Goal: Transaction & Acquisition: Purchase product/service

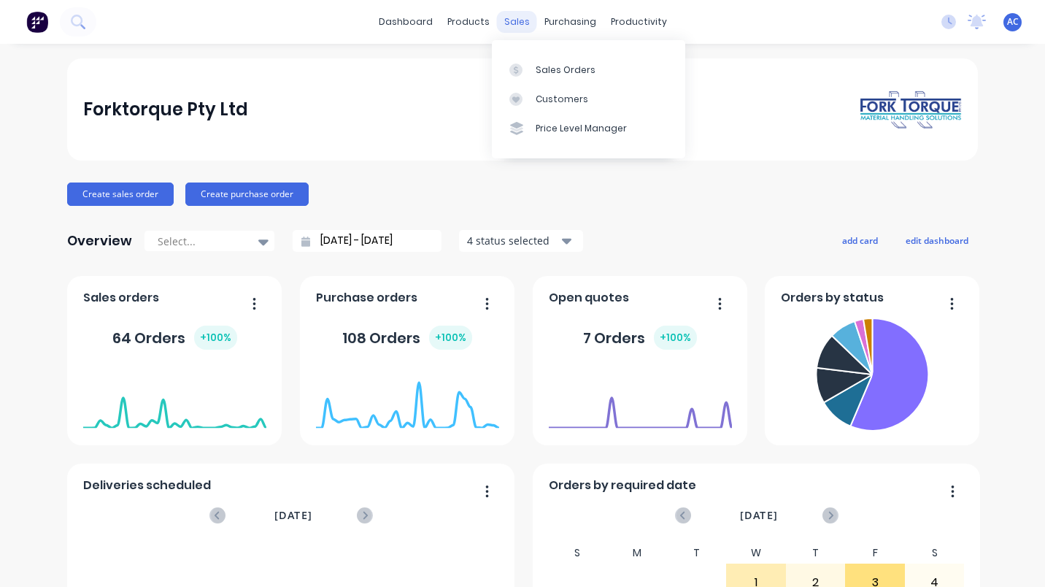
click at [510, 18] on div "sales" at bounding box center [517, 22] width 40 height 22
click at [552, 71] on div "Sales Orders" at bounding box center [566, 69] width 60 height 13
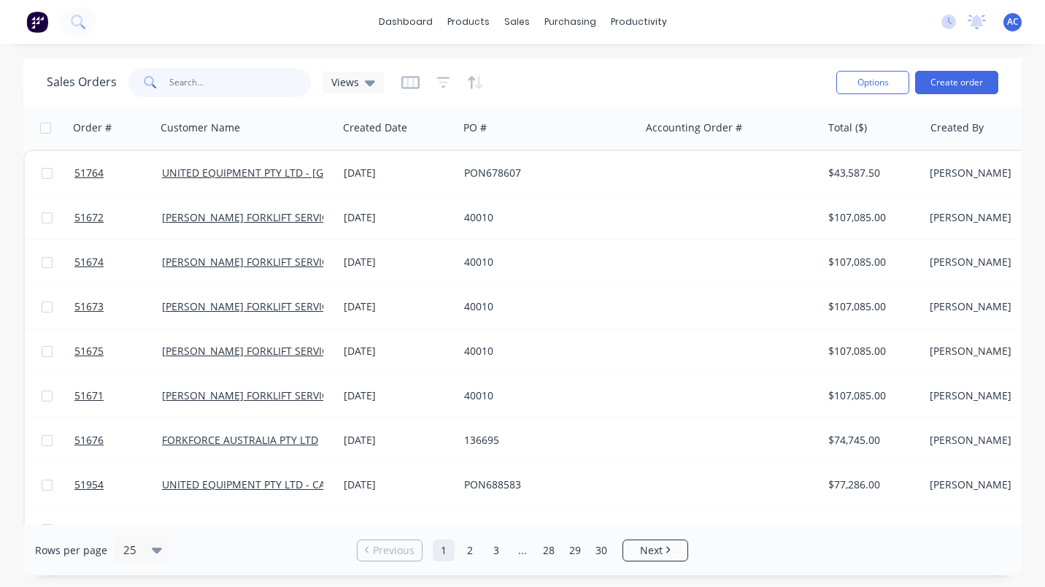
click at [188, 85] on input "text" at bounding box center [240, 82] width 142 height 29
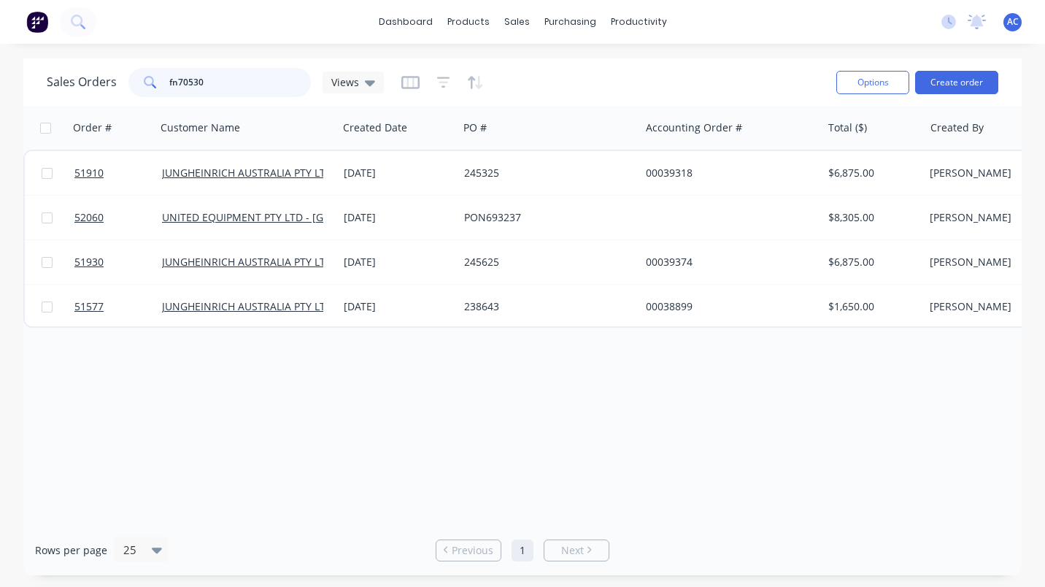
type input "fn705300"
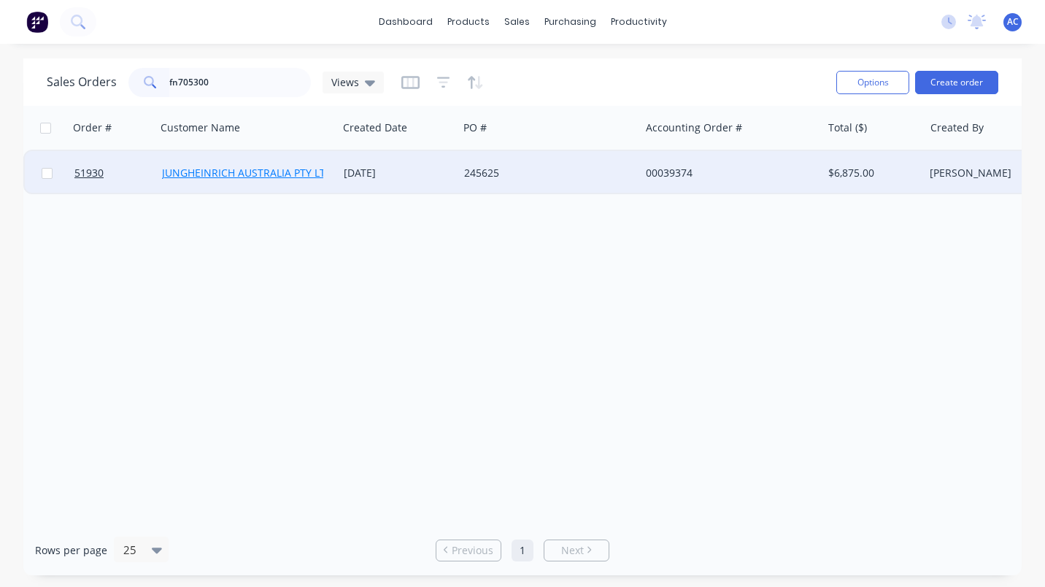
click at [247, 172] on link "JUNGHEINRICH AUSTRALIA PTY LTD - VIC" at bounding box center [302, 173] width 281 height 14
click at [89, 175] on span "51930" at bounding box center [88, 173] width 29 height 15
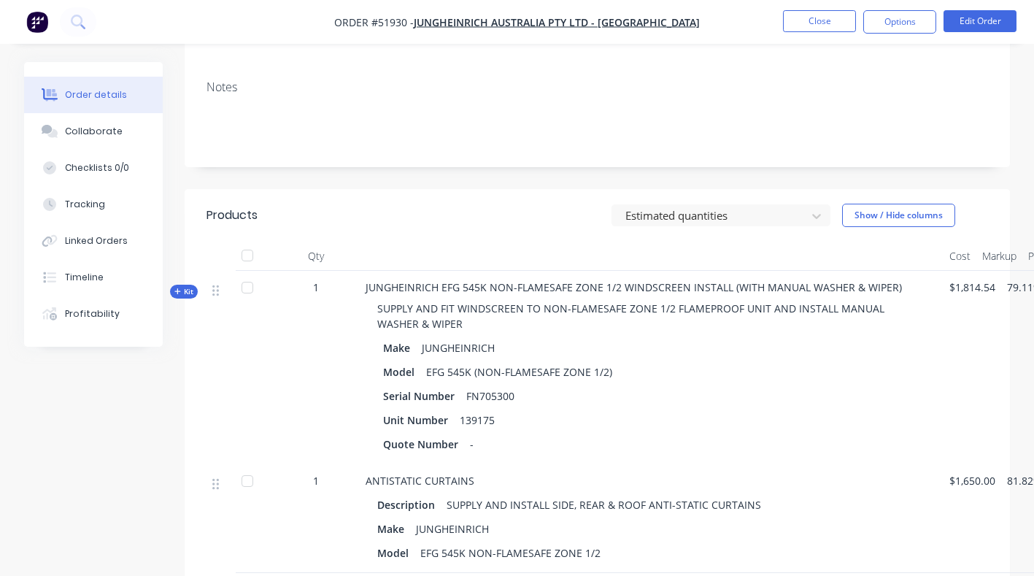
scroll to position [317, 0]
click at [63, 128] on button "Collaborate" at bounding box center [93, 131] width 139 height 36
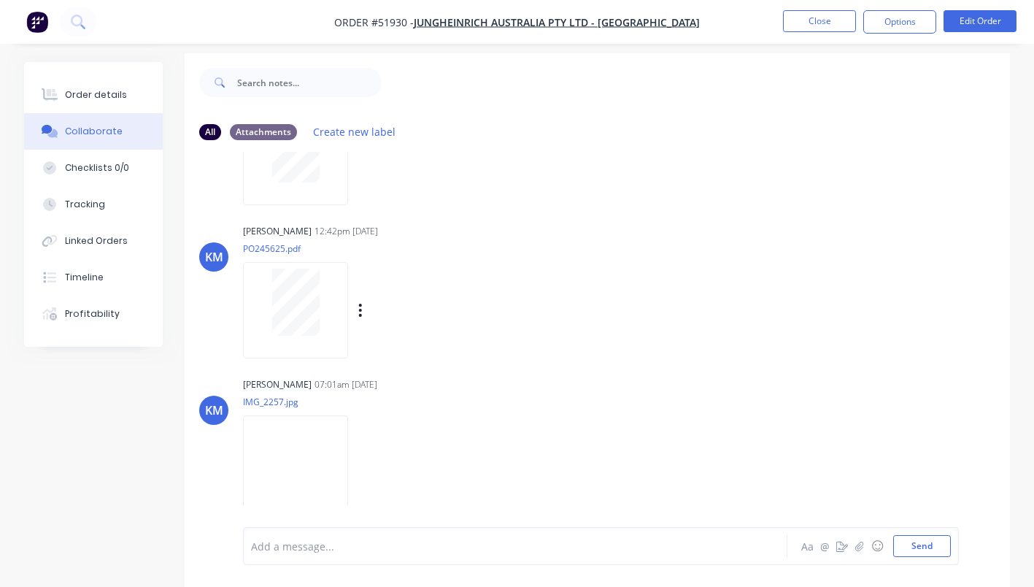
scroll to position [22, 0]
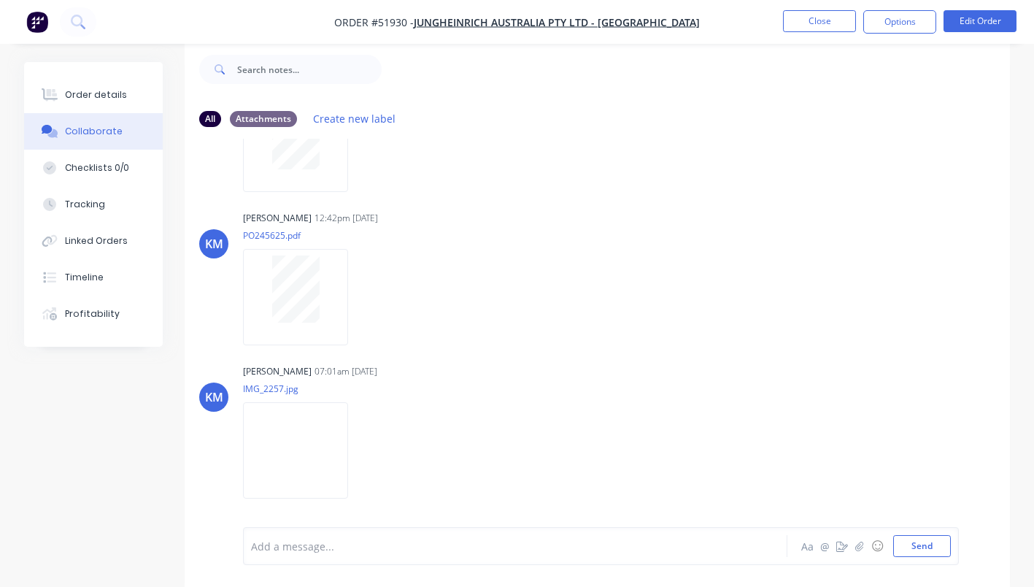
click at [281, 559] on div "Add a message... Aa @ ☺ Send" at bounding box center [601, 546] width 716 height 38
click at [276, 548] on div at bounding box center [514, 546] width 524 height 15
drag, startPoint x: 925, startPoint y: 549, endPoint x: 933, endPoint y: 552, distance: 9.2
click at [928, 551] on button "Send" at bounding box center [922, 546] width 58 height 22
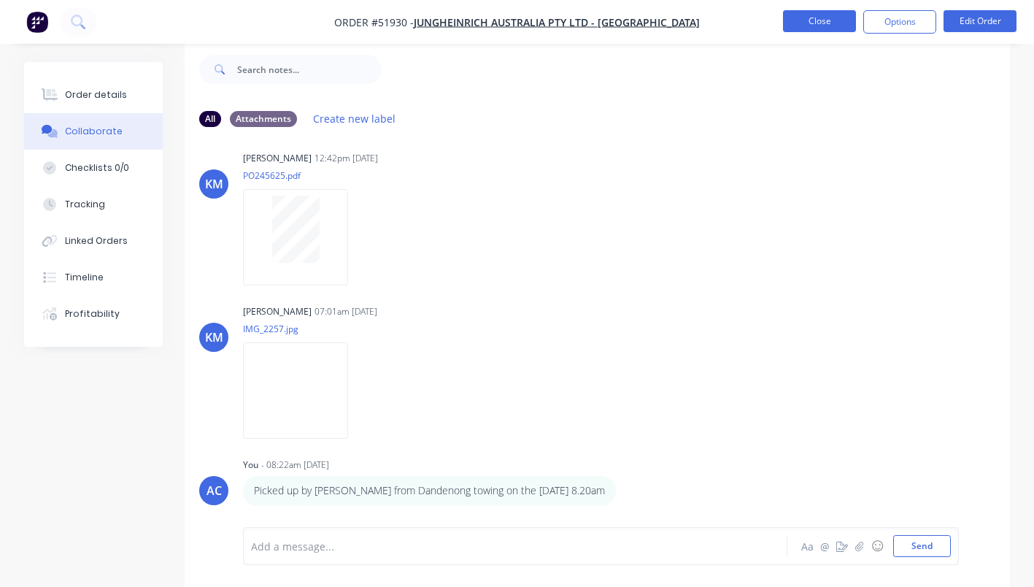
click at [814, 20] on button "Close" at bounding box center [819, 21] width 73 height 22
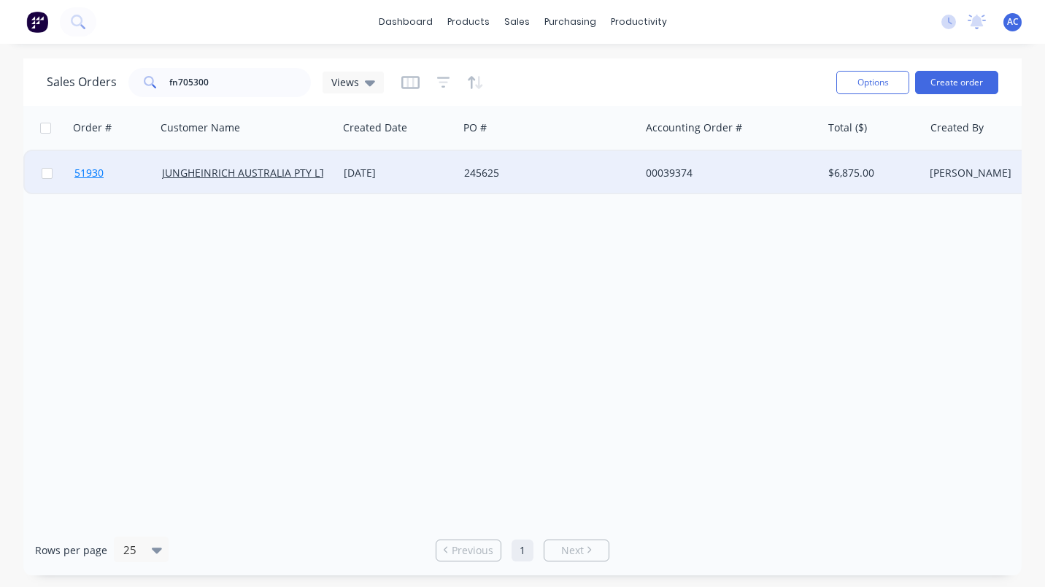
click at [82, 169] on span "51930" at bounding box center [88, 173] width 29 height 15
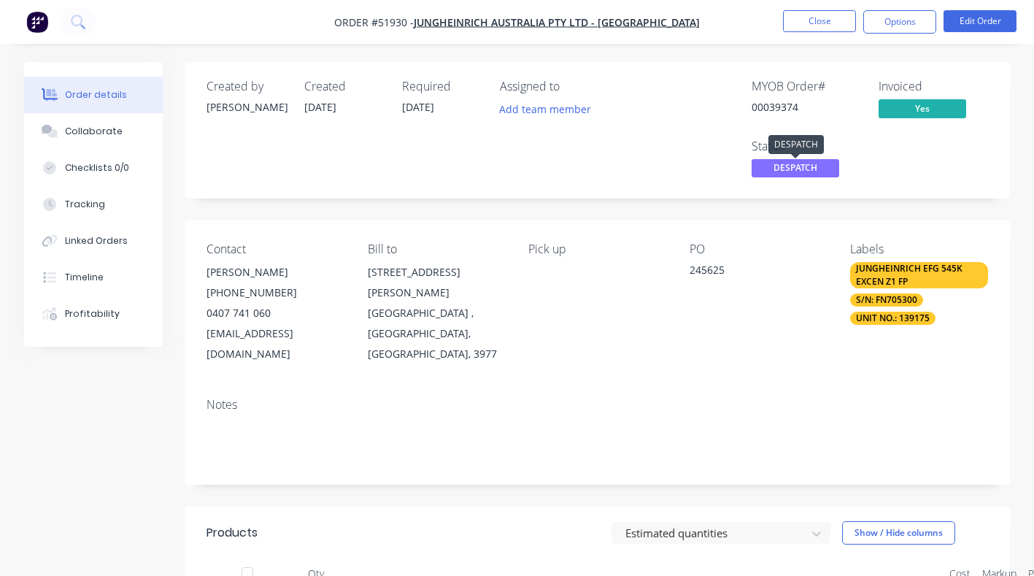
click at [796, 167] on span "DESPATCH" at bounding box center [796, 168] width 88 height 18
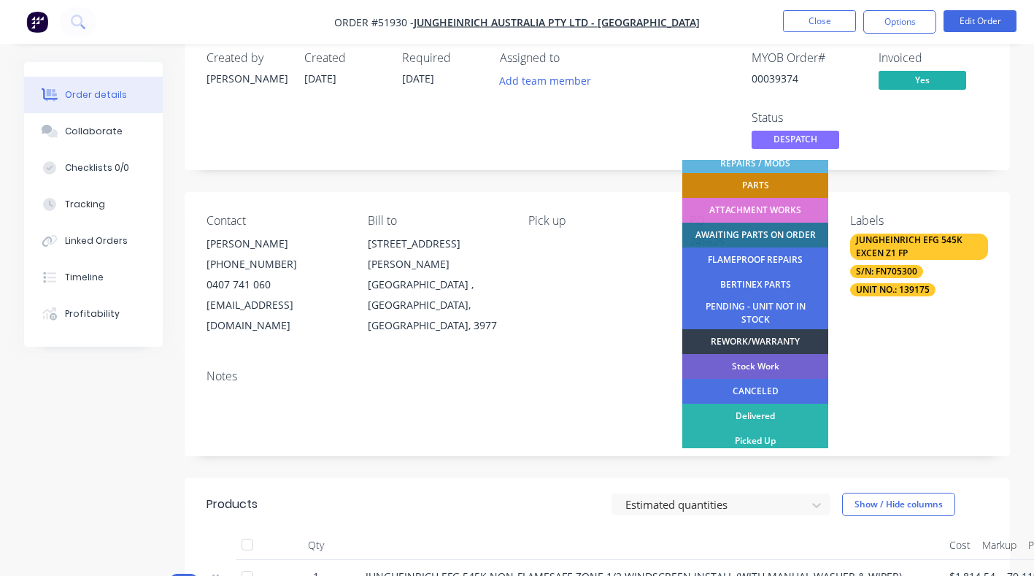
scroll to position [48, 0]
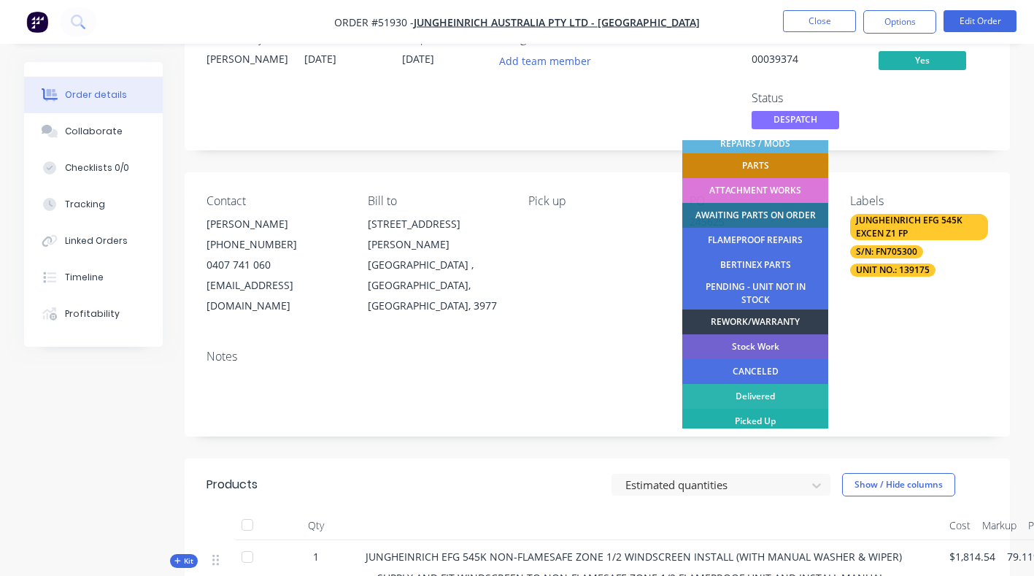
click at [745, 415] on div "Picked Up" at bounding box center [755, 421] width 146 height 25
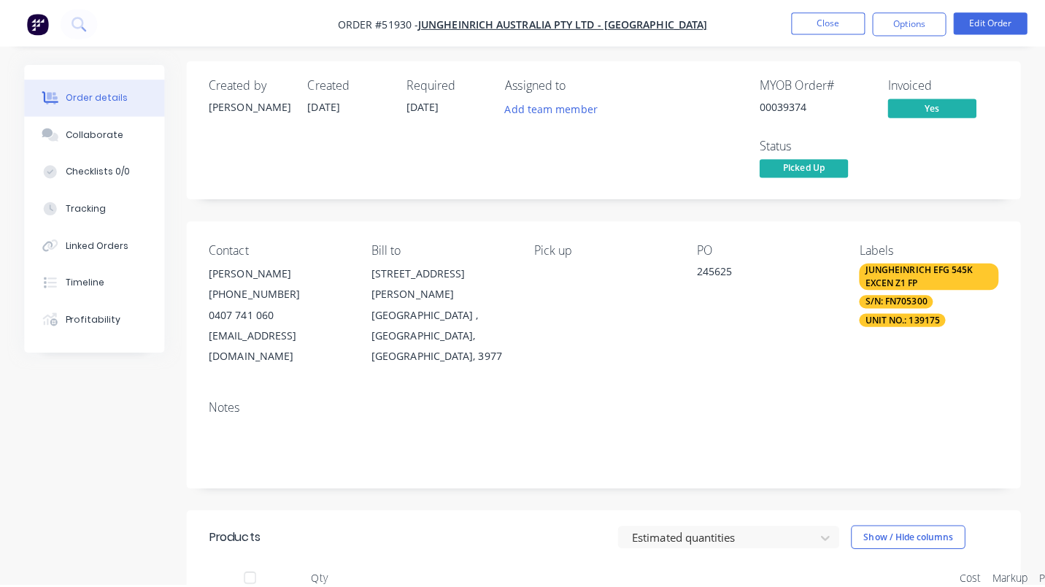
scroll to position [0, 0]
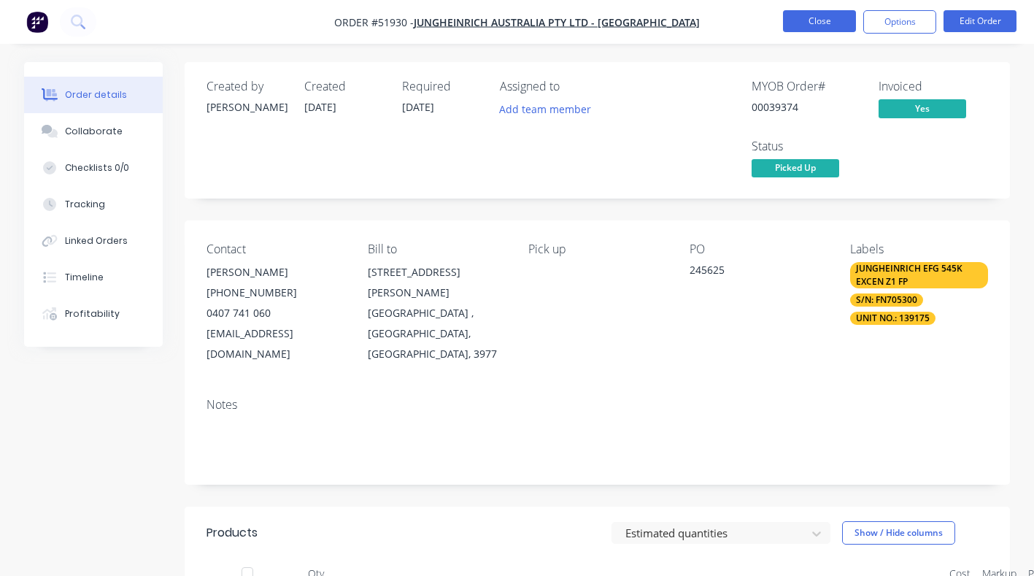
click at [820, 23] on button "Close" at bounding box center [819, 21] width 73 height 22
click at [808, 21] on button "Close" at bounding box center [819, 21] width 73 height 22
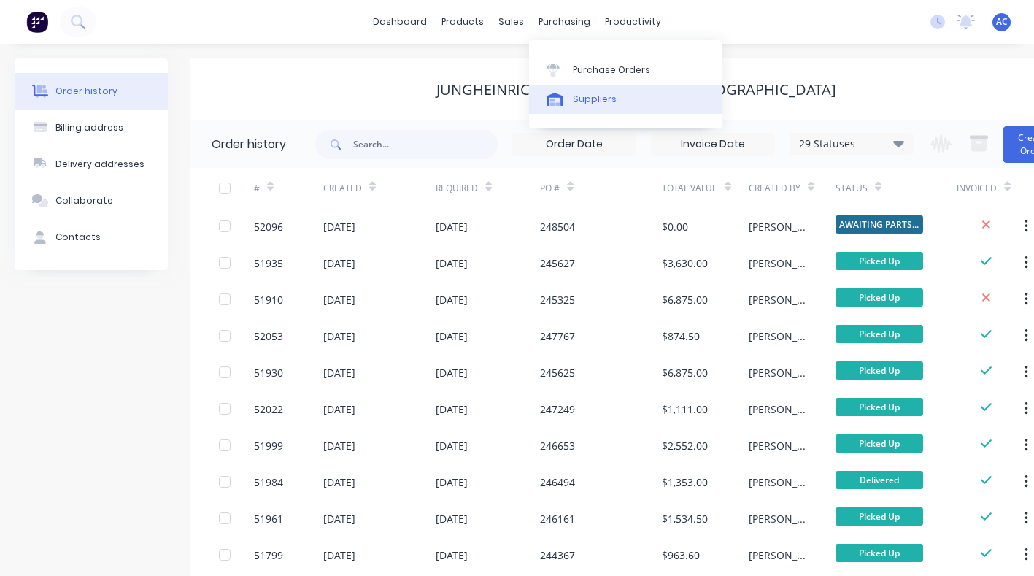
drag, startPoint x: 582, startPoint y: 69, endPoint x: 592, endPoint y: 87, distance: 20.9
click at [582, 69] on div "Purchase Orders" at bounding box center [611, 69] width 77 height 13
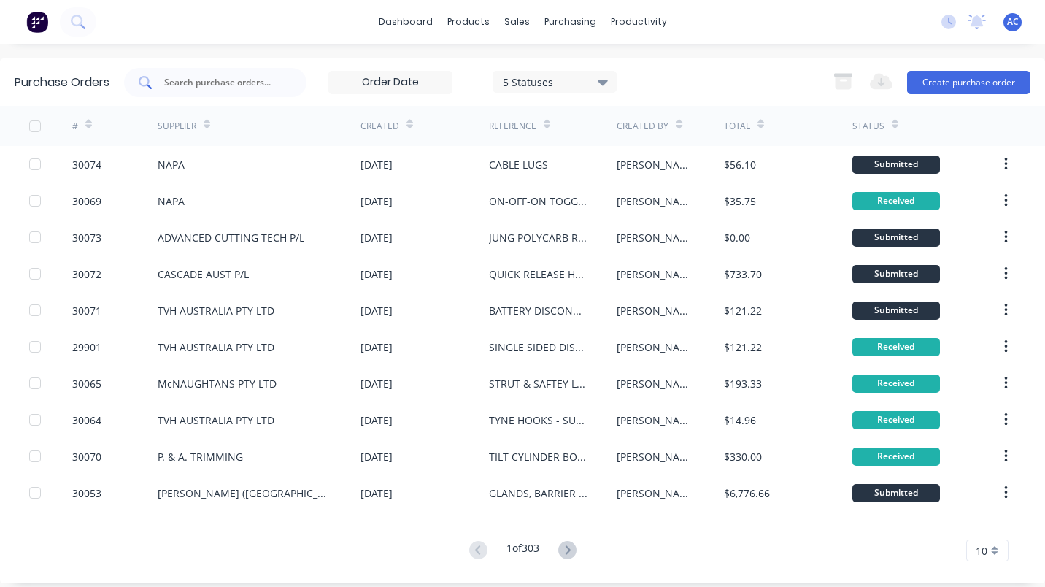
click at [198, 80] on input "text" at bounding box center [223, 82] width 121 height 15
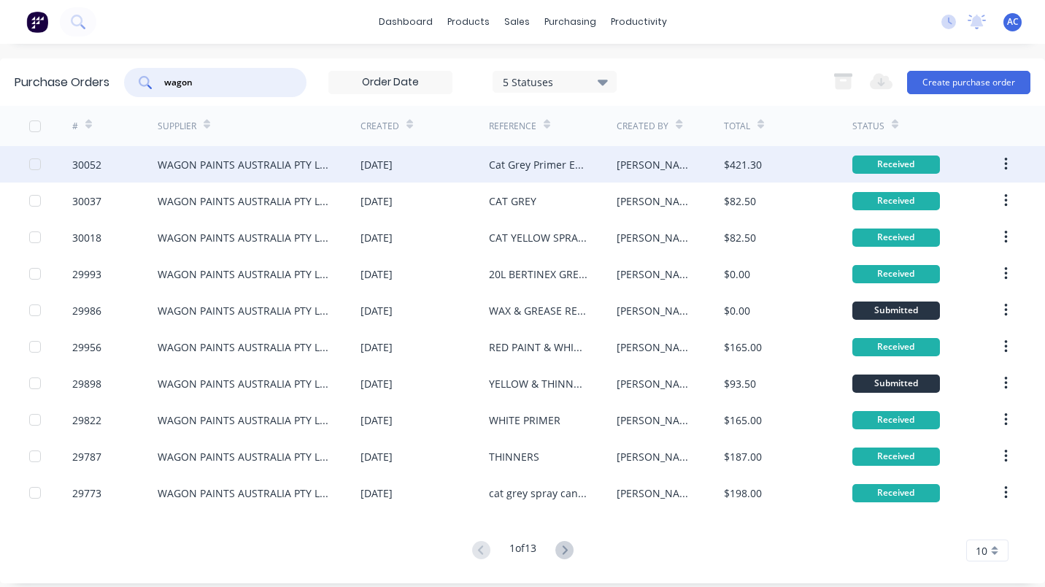
type input "wagon"
click at [298, 164] on div "WAGON PAINTS AUSTRALIA PTY LTD" at bounding box center [245, 164] width 174 height 15
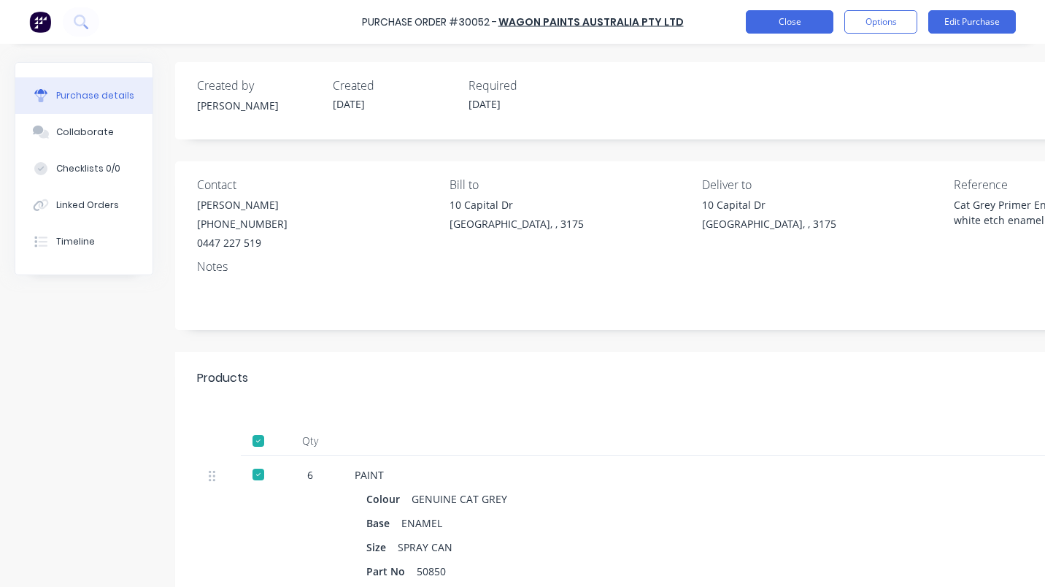
click at [798, 18] on button "Close" at bounding box center [790, 21] width 88 height 23
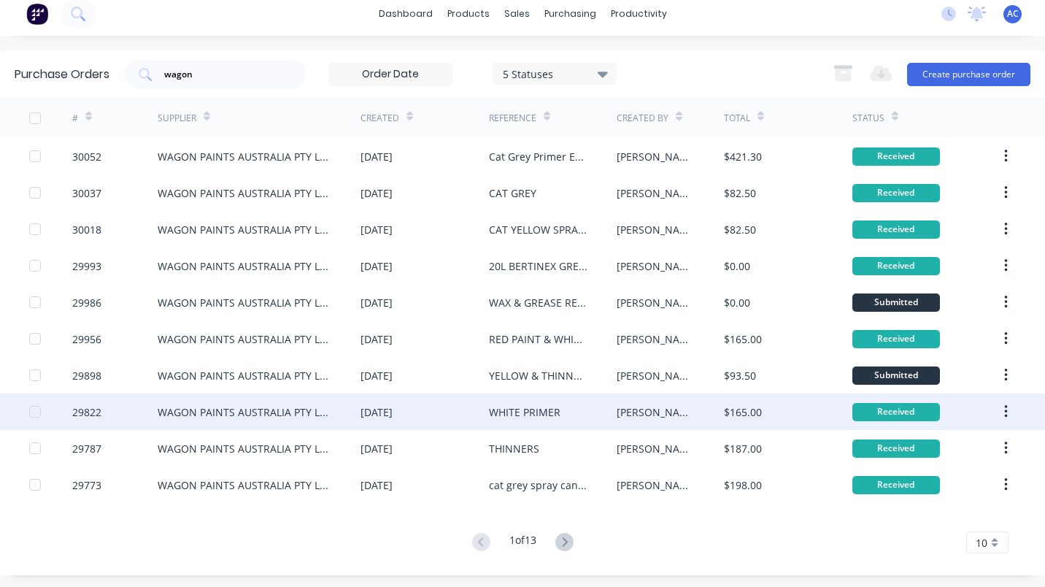
scroll to position [11, 0]
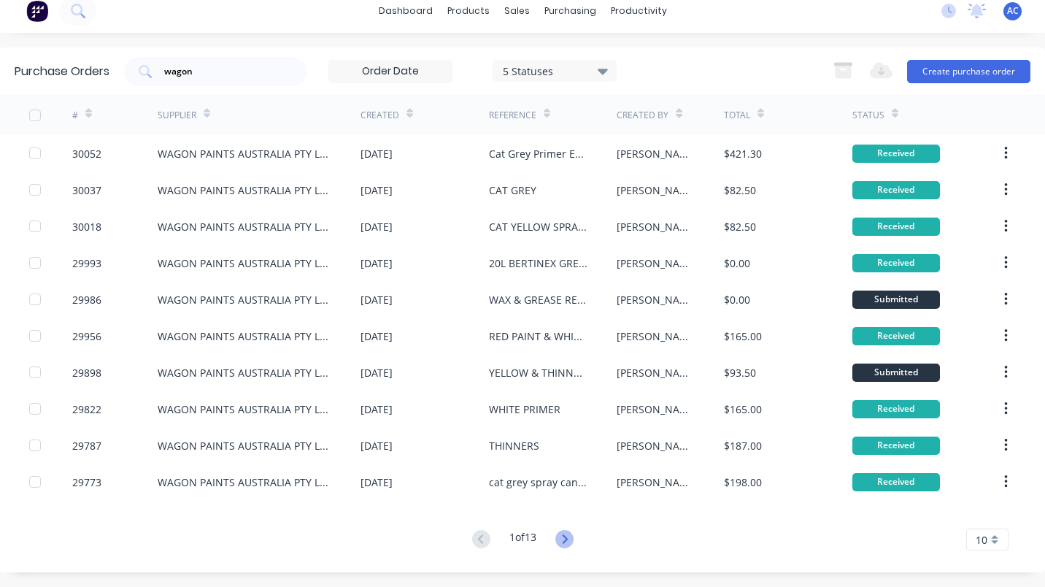
drag, startPoint x: 559, startPoint y: 531, endPoint x: 568, endPoint y: 531, distance: 8.8
click at [559, 531] on icon at bounding box center [564, 539] width 18 height 18
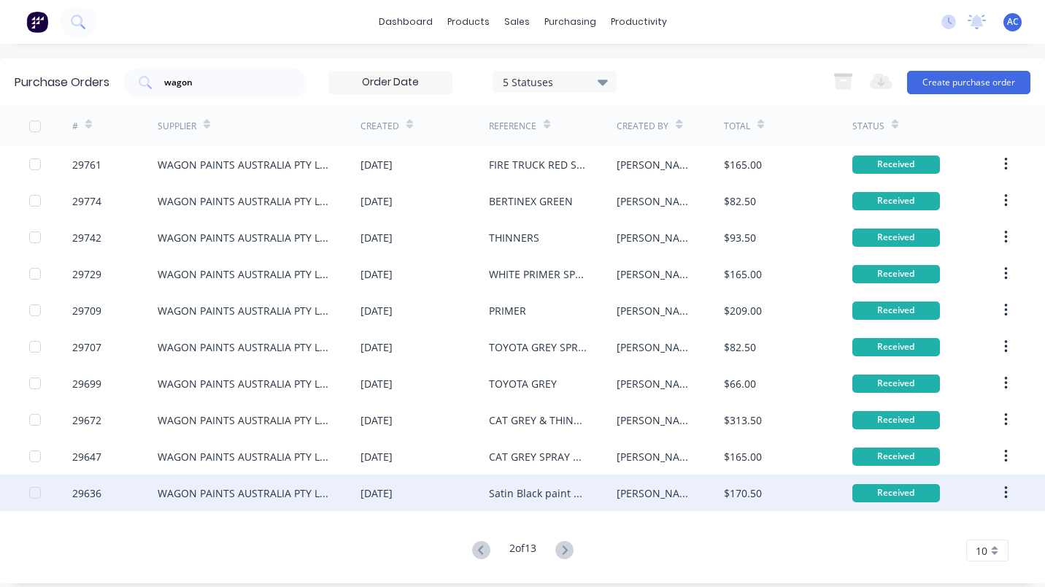
click at [504, 490] on div "Satin Black paint and Thinners" at bounding box center [538, 492] width 99 height 15
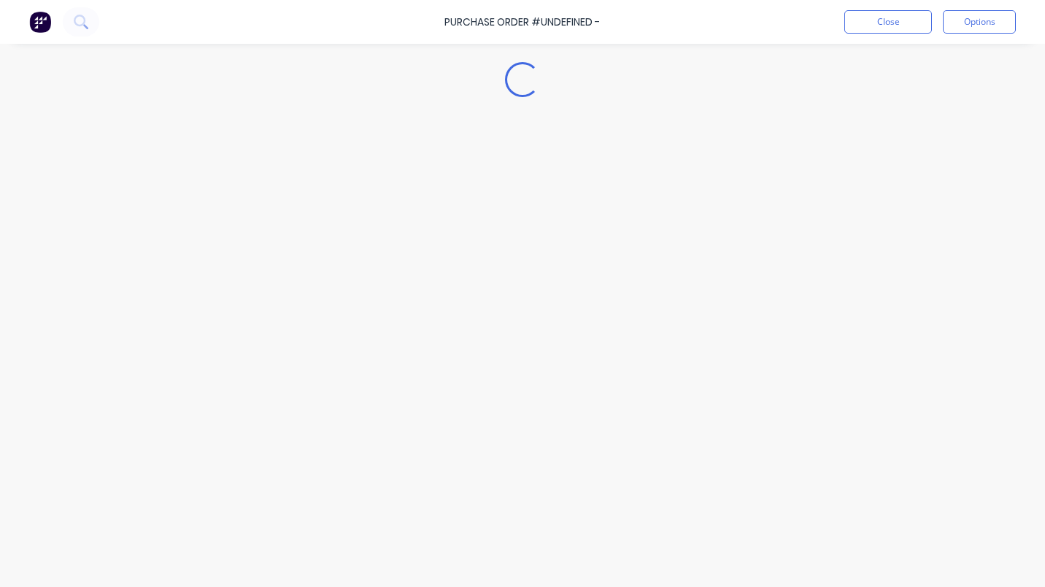
type textarea "x"
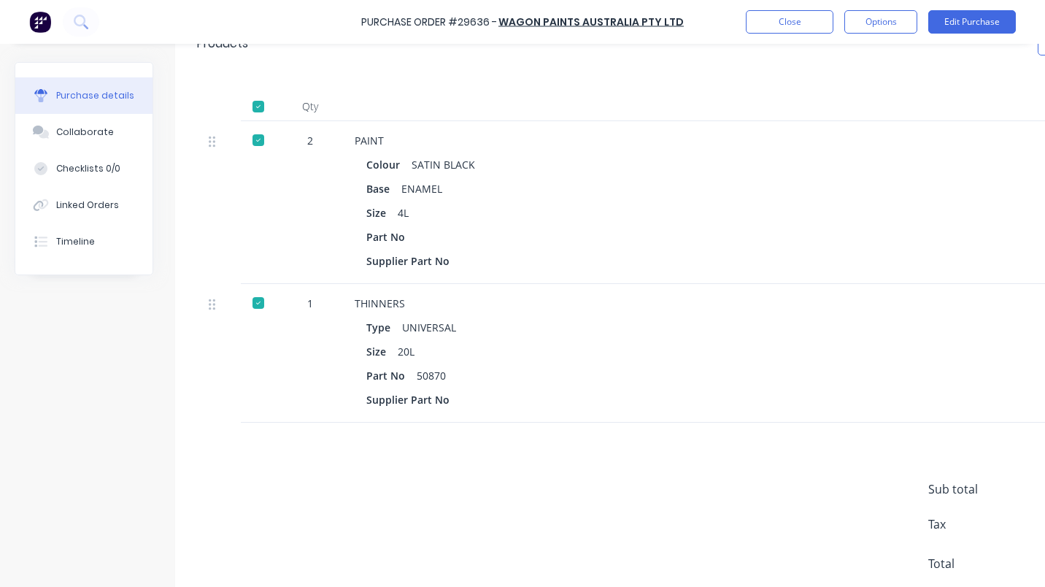
scroll to position [323, 0]
click at [871, 26] on button "Options" at bounding box center [880, 21] width 73 height 23
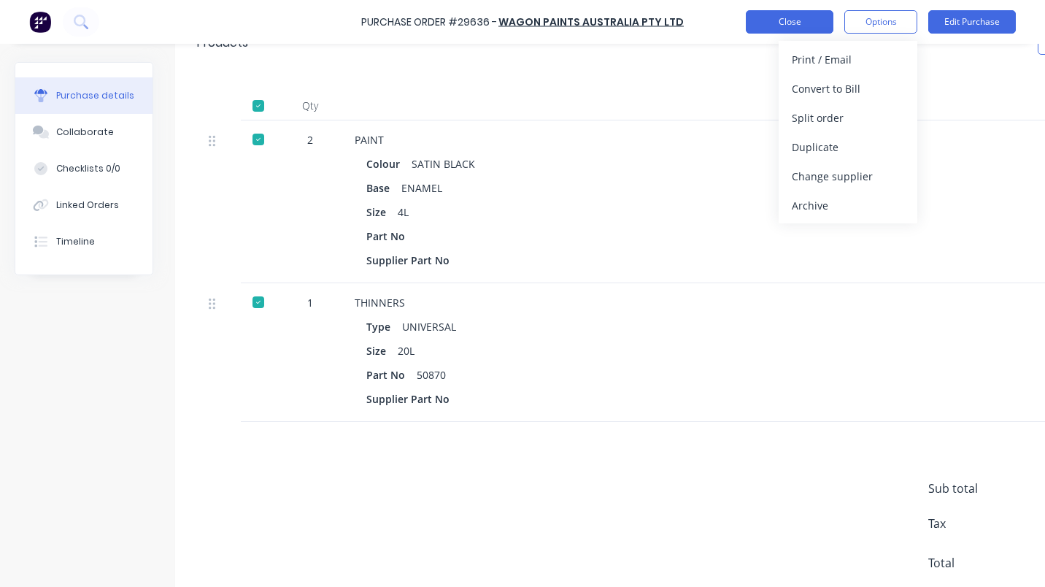
click at [784, 14] on button "Close" at bounding box center [790, 21] width 88 height 23
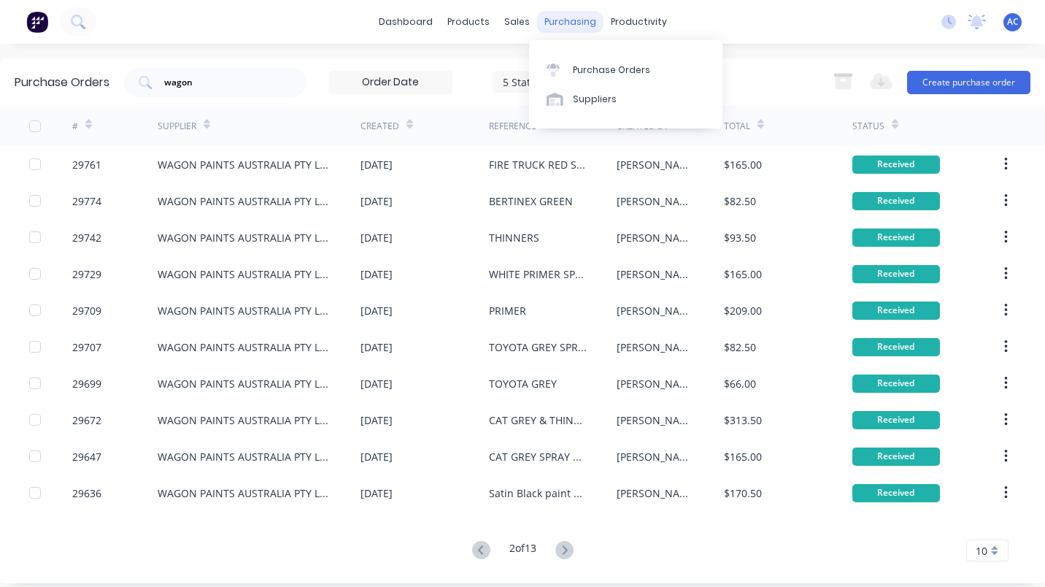
click at [565, 14] on div "purchasing" at bounding box center [570, 22] width 66 height 22
click at [601, 61] on link "Purchase Orders" at bounding box center [625, 69] width 193 height 29
click at [602, 69] on div "Purchase Orders" at bounding box center [611, 69] width 77 height 13
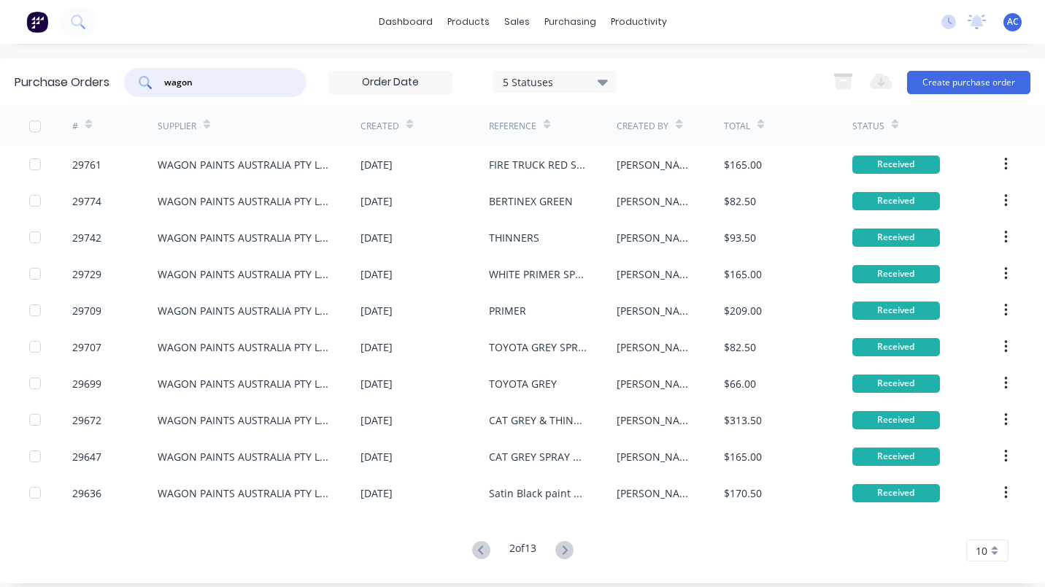
click at [222, 82] on input "wagon" at bounding box center [223, 82] width 121 height 15
type input "w"
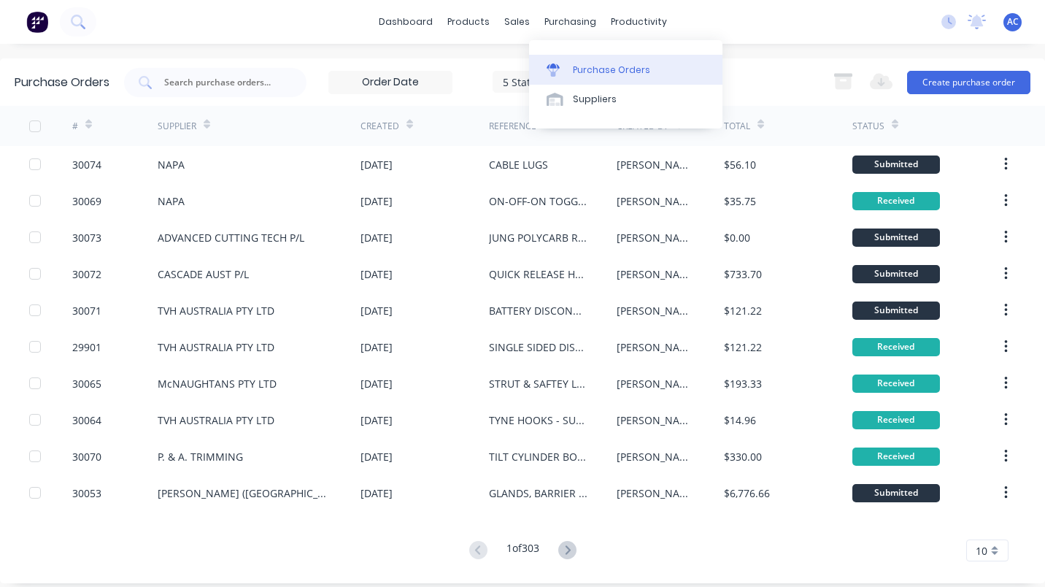
click at [597, 62] on link "Purchase Orders" at bounding box center [625, 69] width 193 height 29
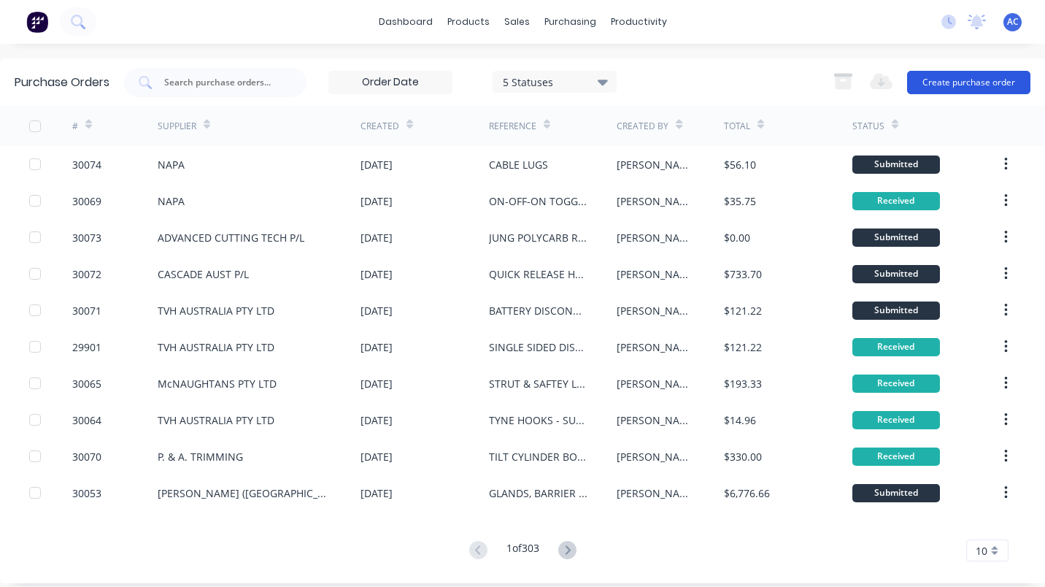
click at [957, 74] on button "Create purchase order" at bounding box center [968, 82] width 123 height 23
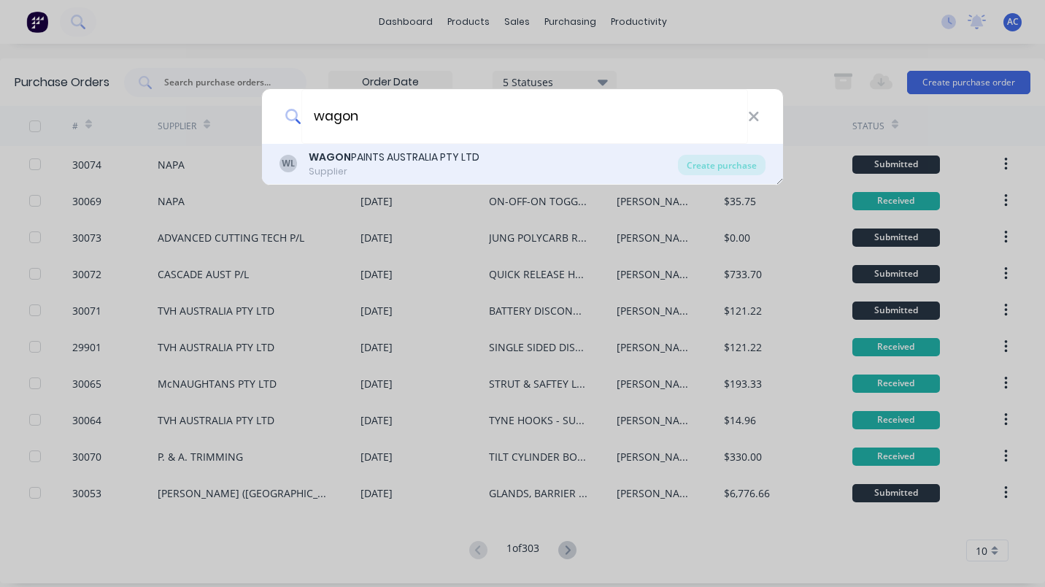
type input "wagon"
click at [378, 150] on div "WAGON PAINTS AUSTRALIA PTY LTD" at bounding box center [394, 157] width 171 height 15
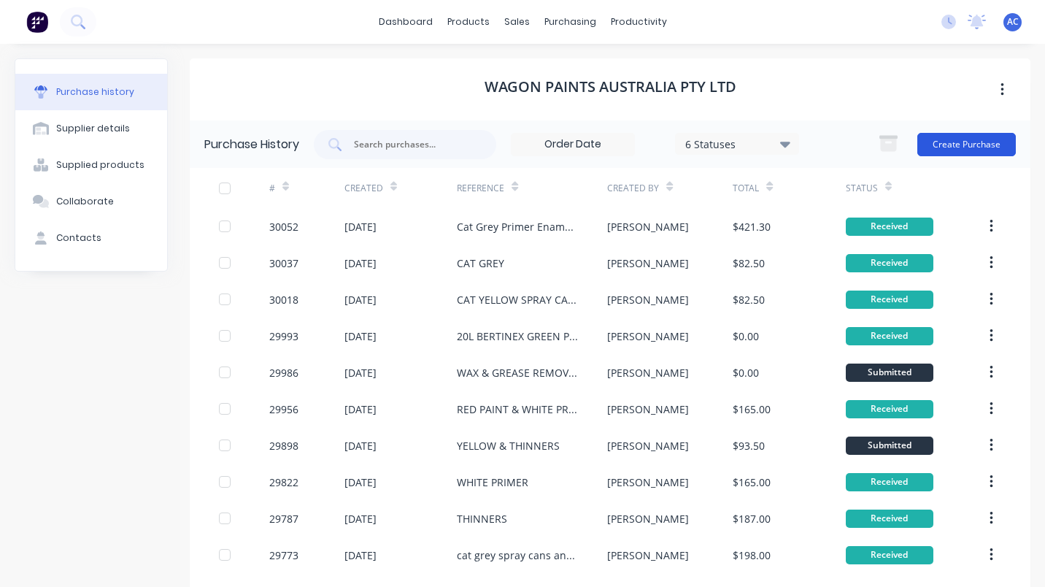
click at [965, 147] on button "Create Purchase" at bounding box center [966, 144] width 99 height 23
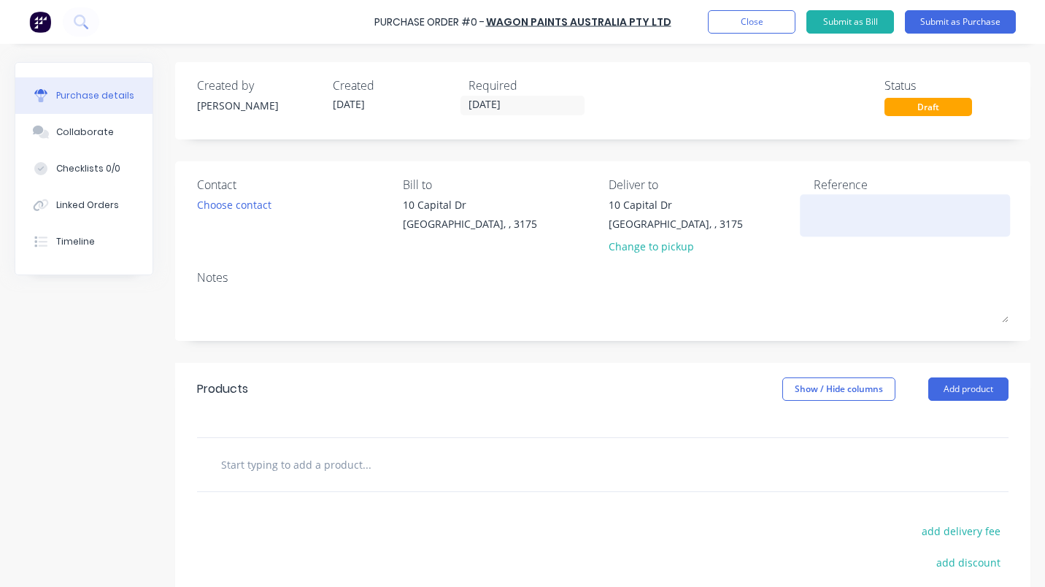
drag, startPoint x: 846, startPoint y: 209, endPoint x: 855, endPoint y: 215, distance: 11.5
click at [849, 209] on textarea at bounding box center [905, 213] width 182 height 33
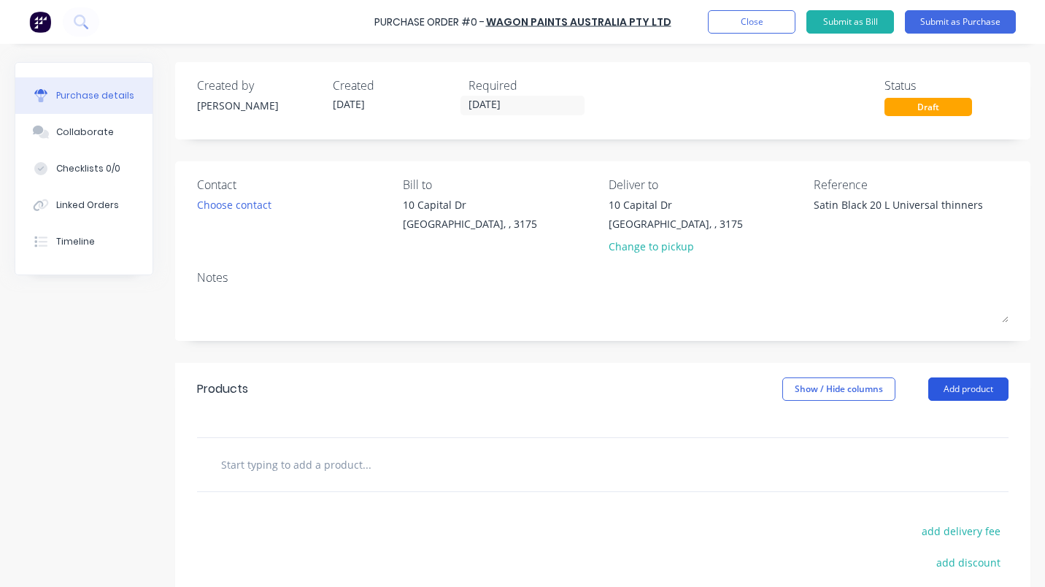
type textarea "Satin Black 20 L Universal thinners"
type textarea "x"
type textarea "Satin Black 20 L Universal thinners"
click at [957, 389] on button "Add product" at bounding box center [968, 388] width 80 height 23
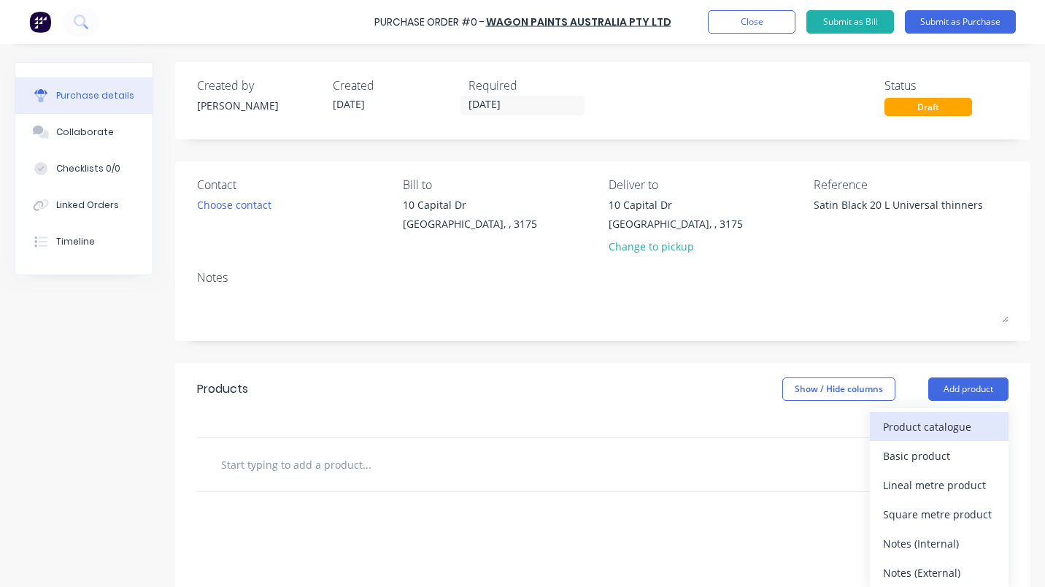
click at [895, 426] on div "Product catalogue" at bounding box center [939, 426] width 112 height 21
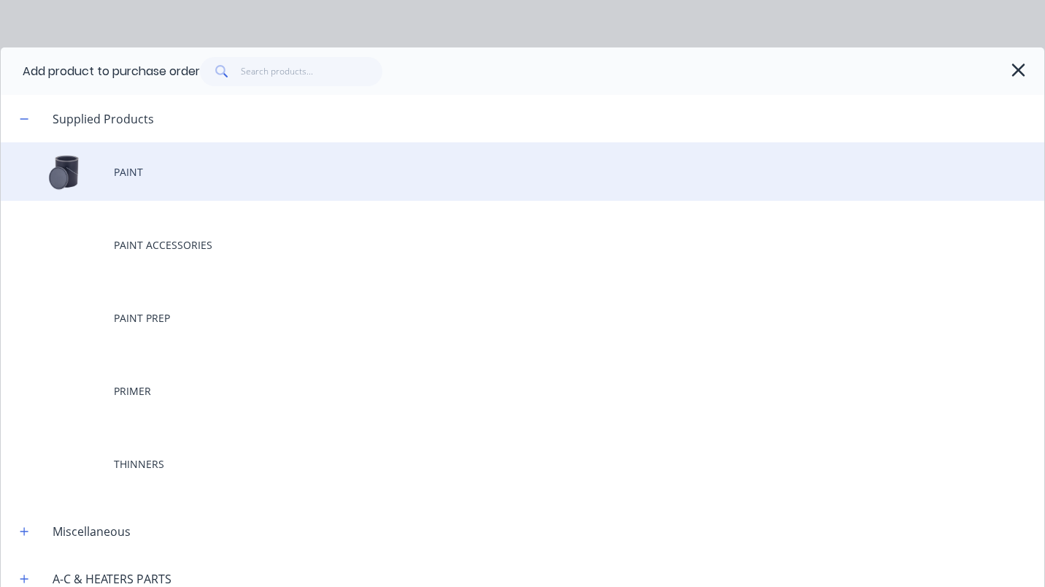
click at [144, 176] on div "PAINT" at bounding box center [522, 171] width 1043 height 58
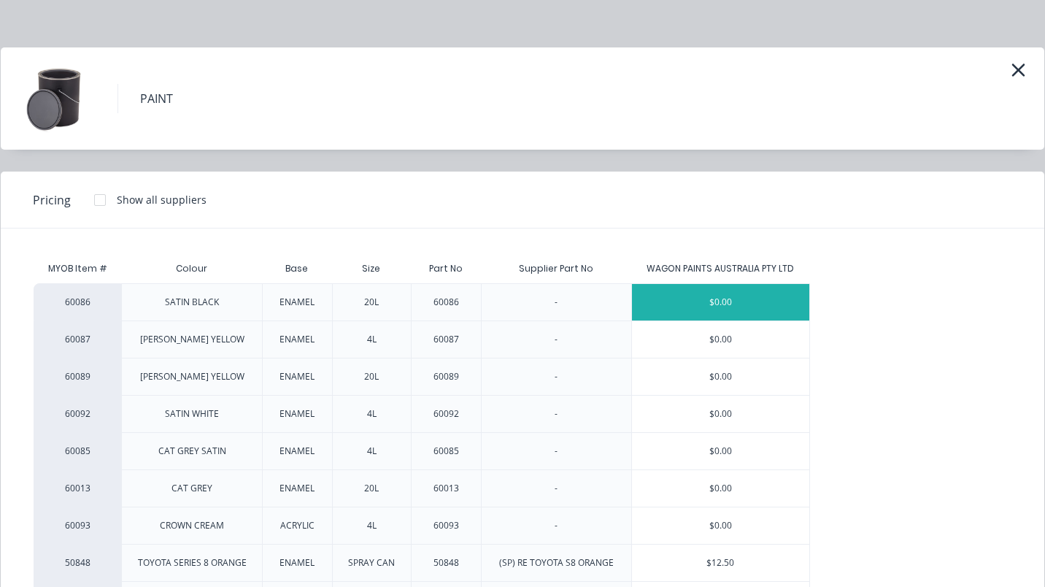
click at [734, 306] on div "$0.00" at bounding box center [720, 302] width 177 height 36
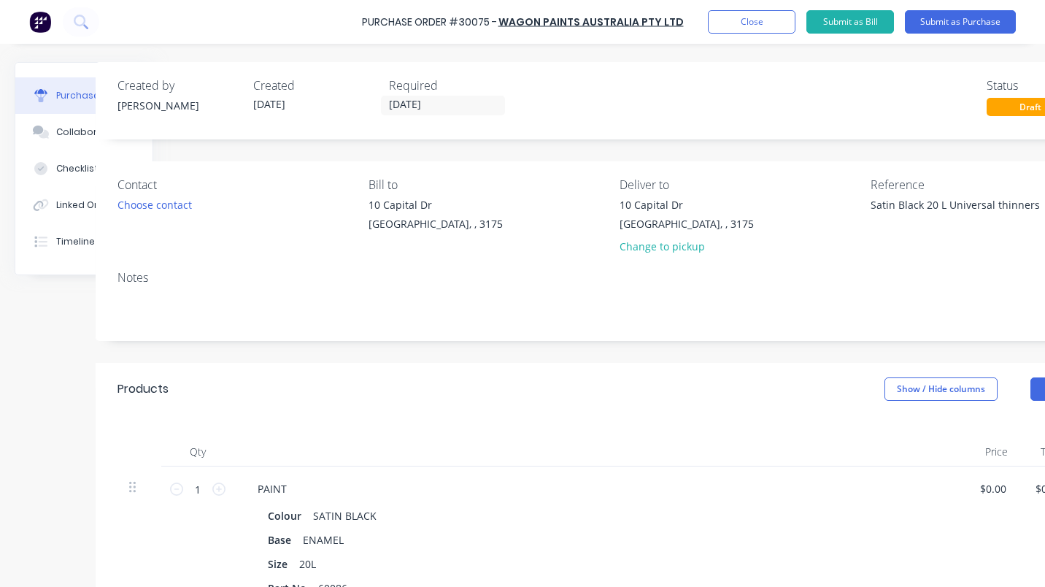
scroll to position [0, 178]
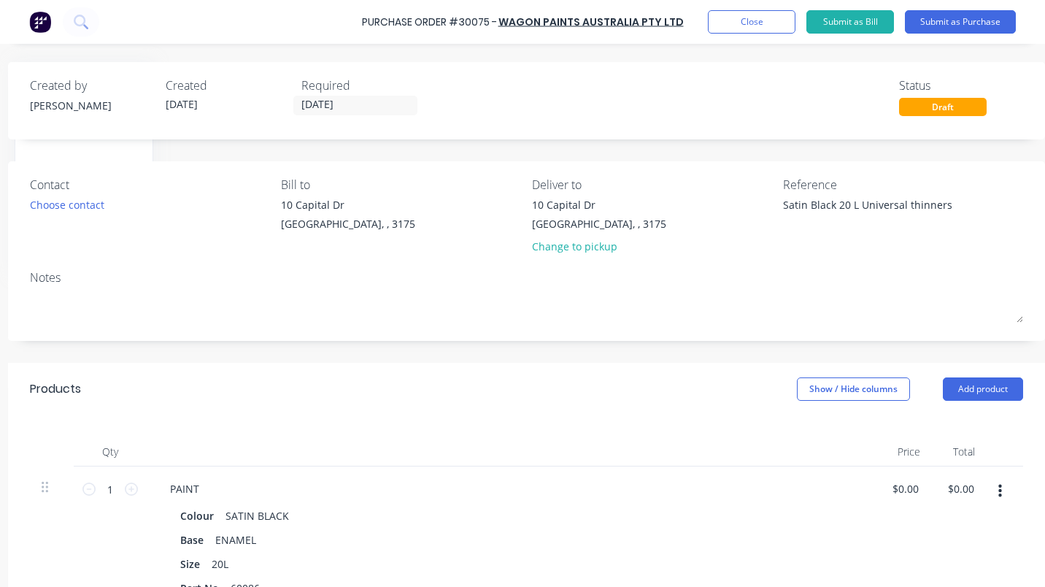
drag, startPoint x: 976, startPoint y: 392, endPoint x: 983, endPoint y: 407, distance: 17.0
click at [976, 392] on button "Add product" at bounding box center [983, 388] width 80 height 23
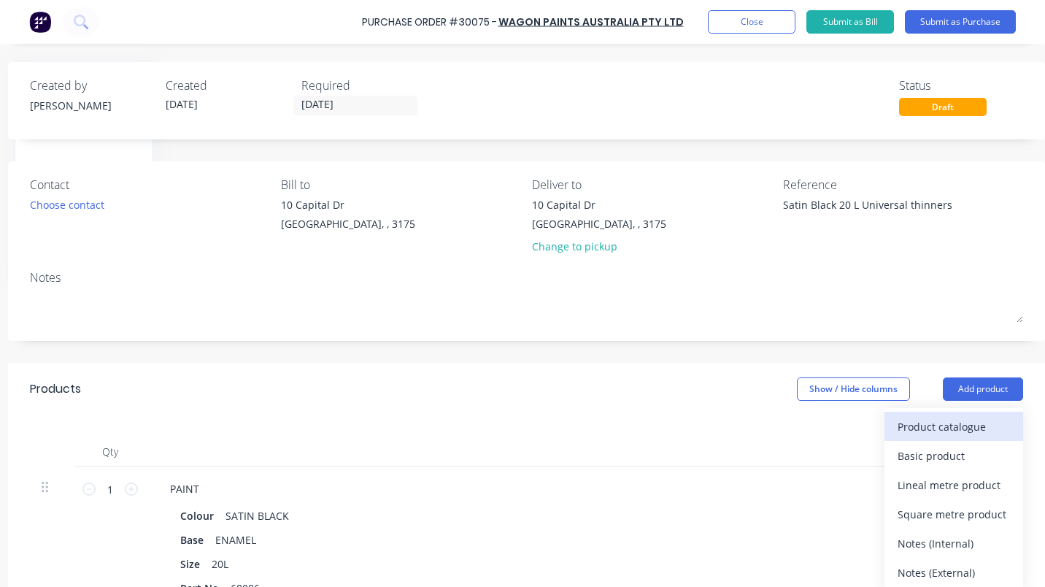
click at [931, 420] on div "Product catalogue" at bounding box center [954, 426] width 112 height 21
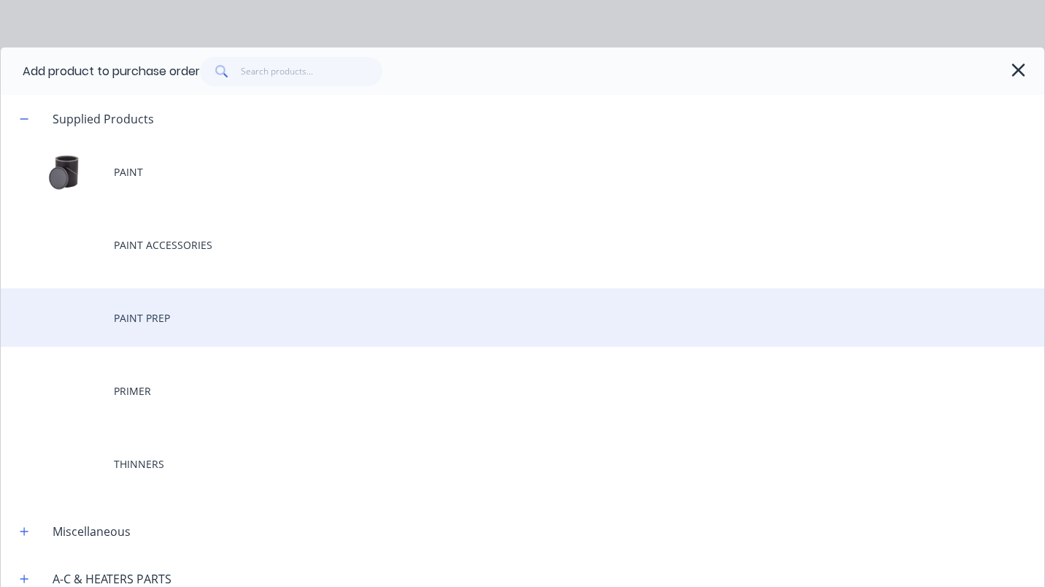
click at [140, 314] on div "PAINT PREP" at bounding box center [522, 317] width 1043 height 58
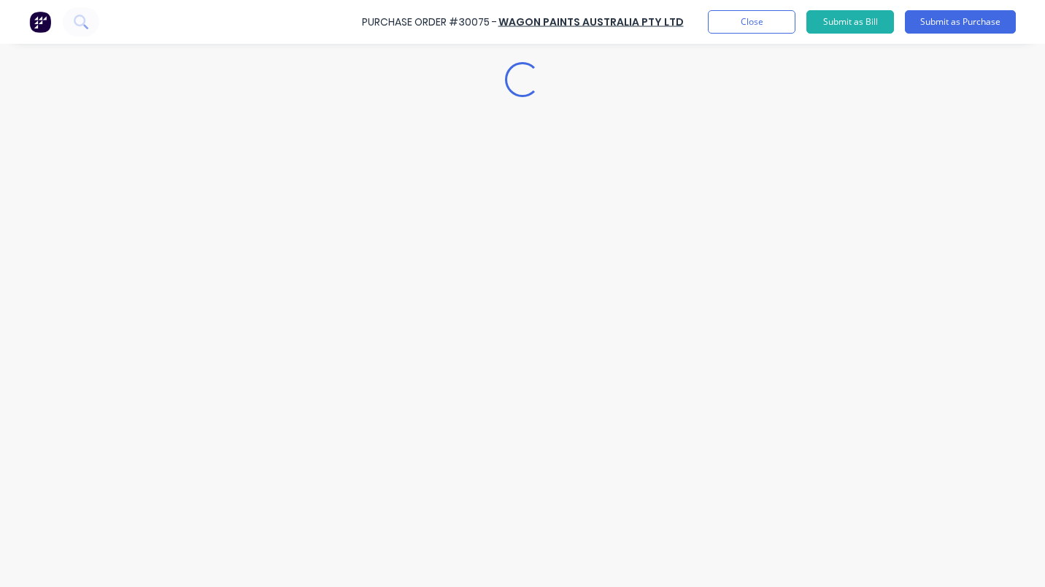
type textarea "x"
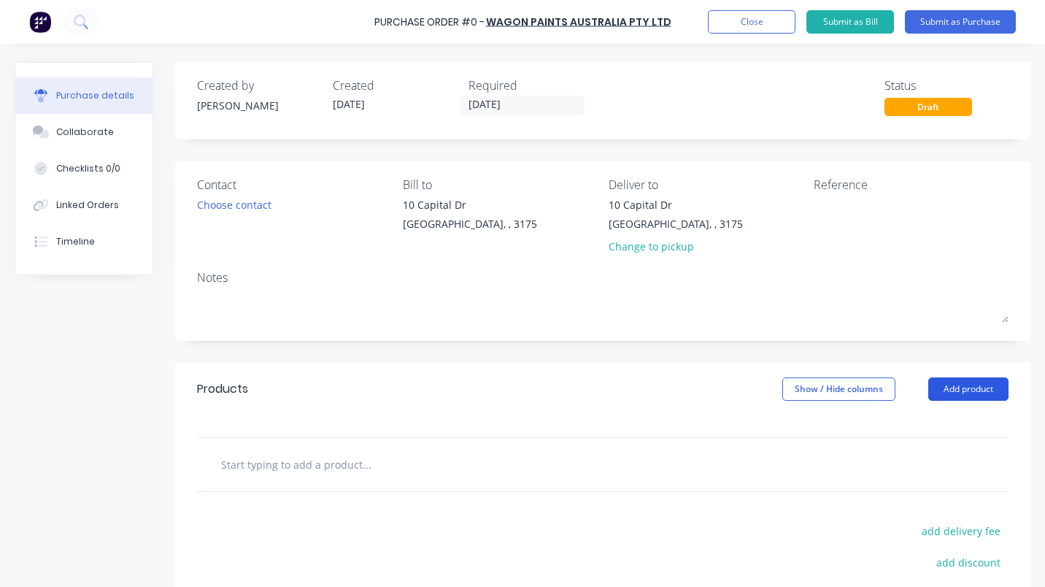
click at [966, 387] on button "Add product" at bounding box center [968, 388] width 80 height 23
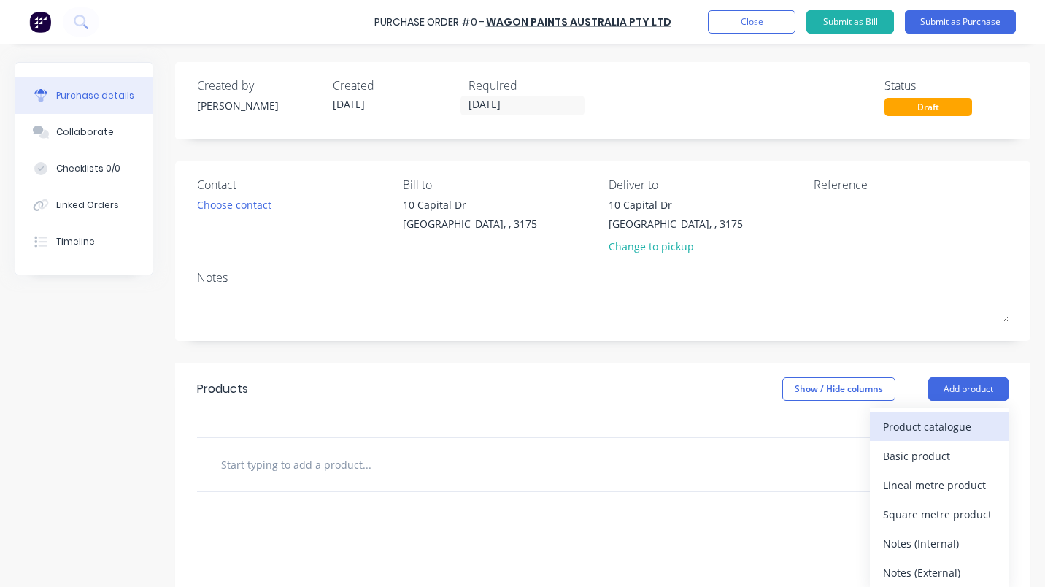
click at [931, 422] on div "Product catalogue" at bounding box center [939, 426] width 112 height 21
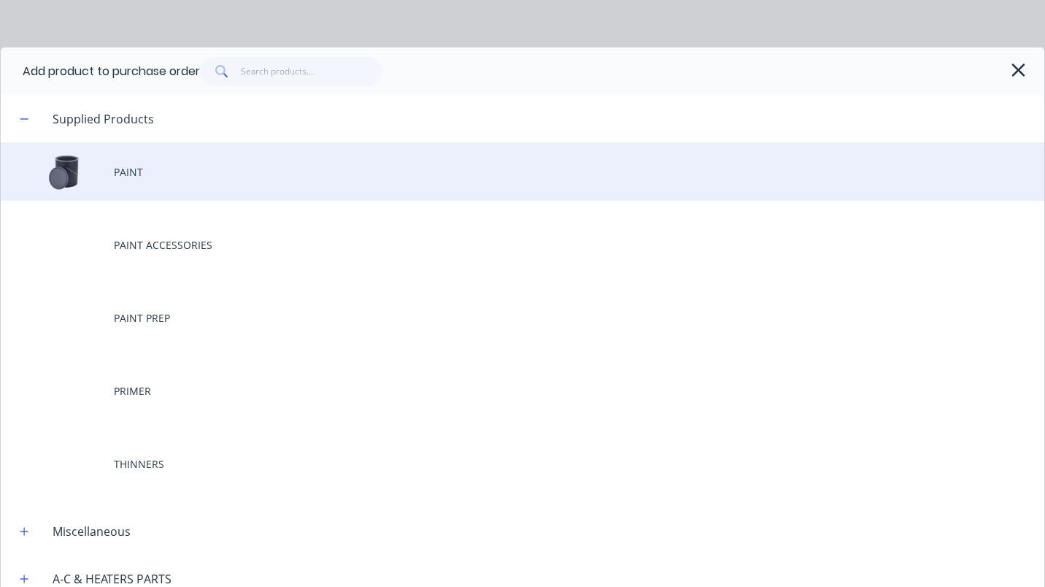
click at [132, 170] on div "PAINT" at bounding box center [522, 171] width 1043 height 58
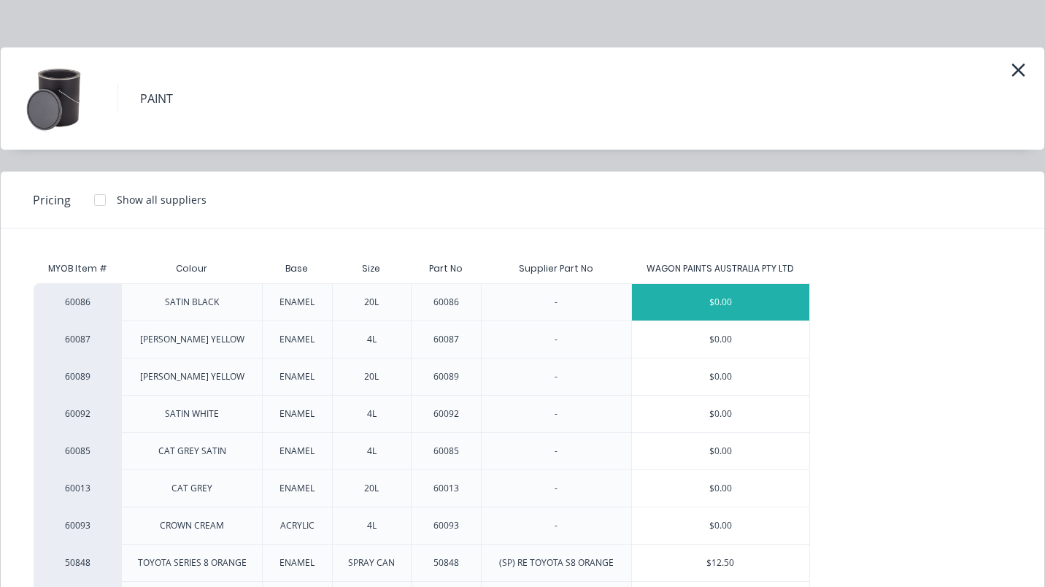
click at [728, 302] on div "$0.00" at bounding box center [720, 302] width 177 height 36
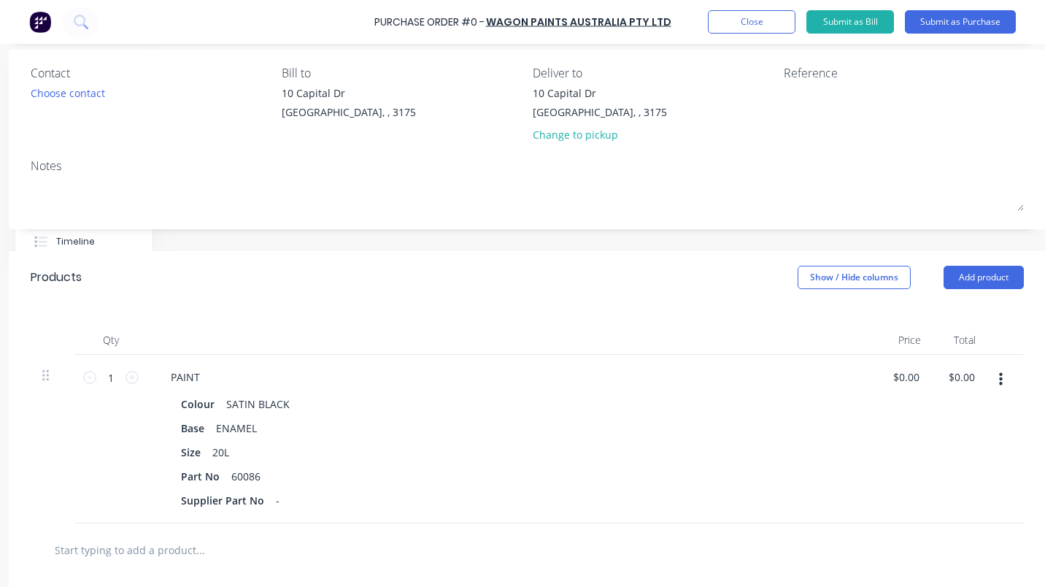
scroll to position [112, 178]
click at [957, 268] on button "Add product" at bounding box center [983, 277] width 80 height 23
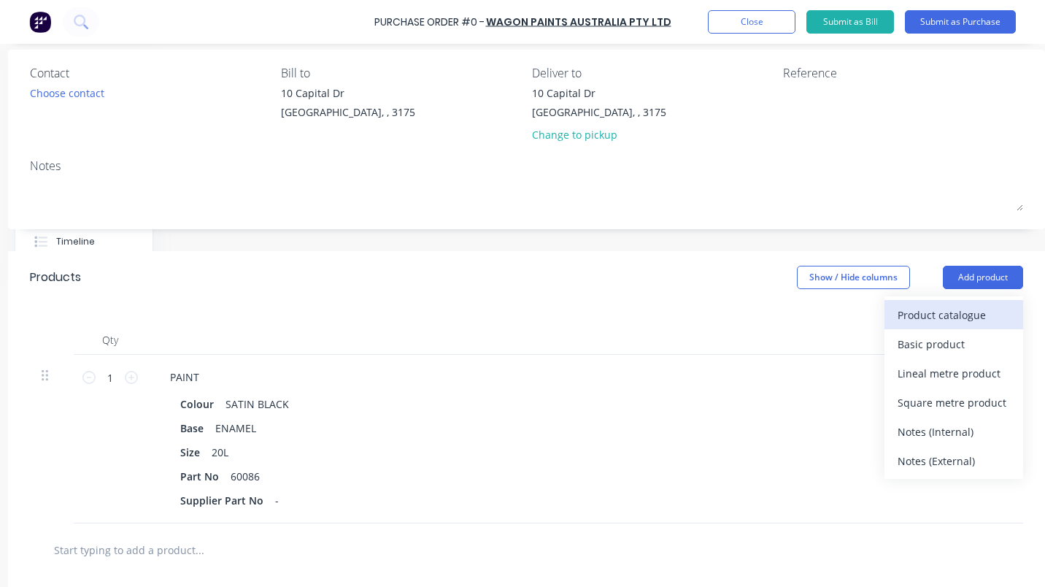
click at [932, 323] on div "Product catalogue" at bounding box center [954, 314] width 112 height 21
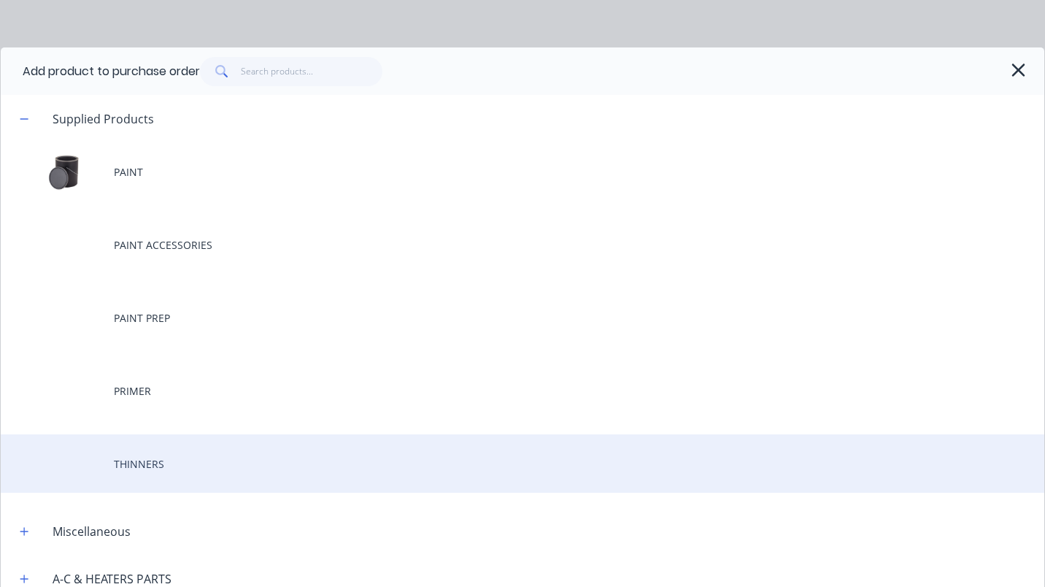
click at [153, 463] on div "THINNERS" at bounding box center [522, 463] width 1043 height 58
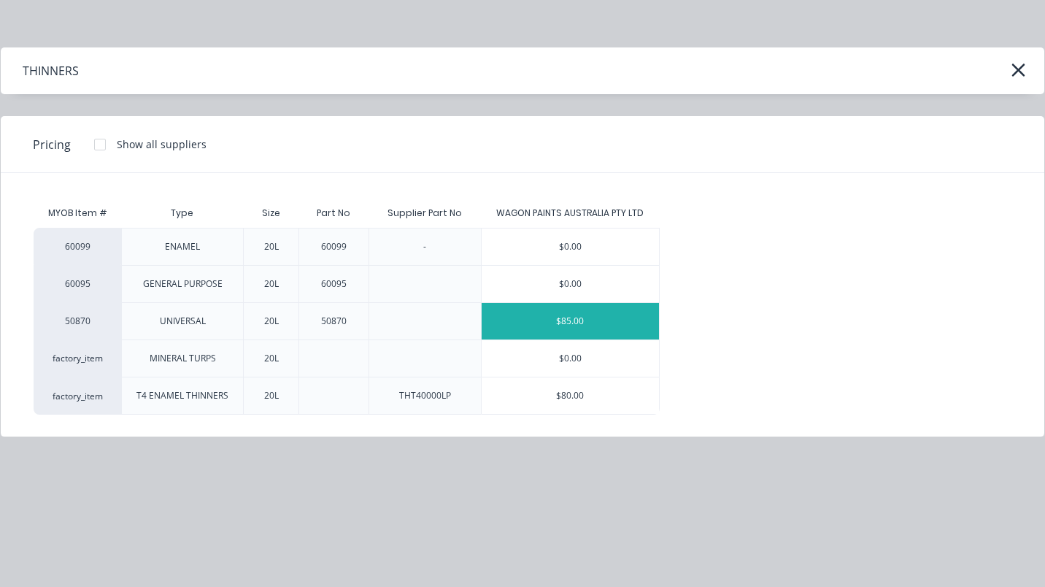
click at [574, 315] on div "$85.00" at bounding box center [570, 321] width 177 height 36
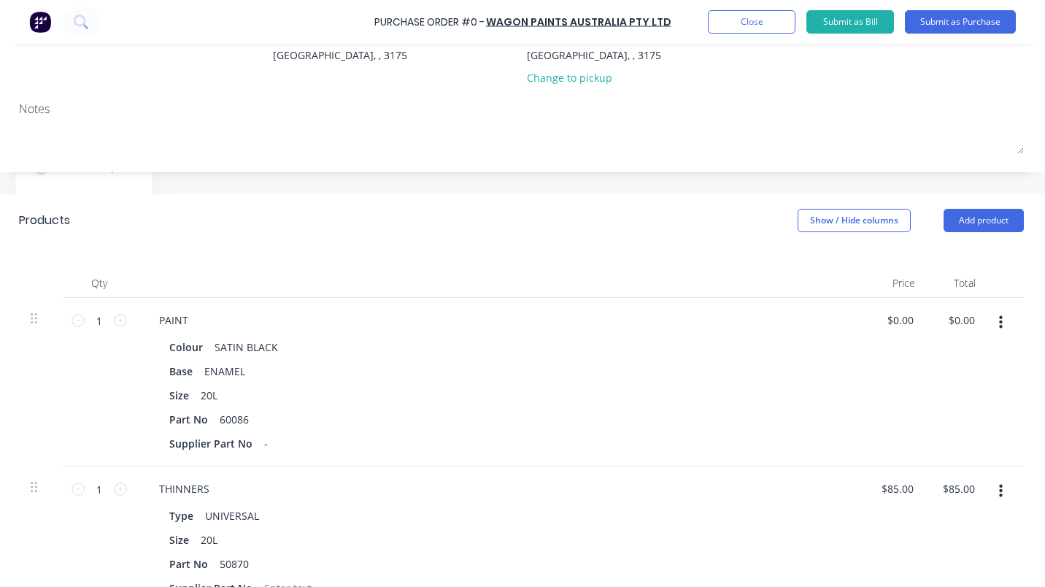
scroll to position [74, 178]
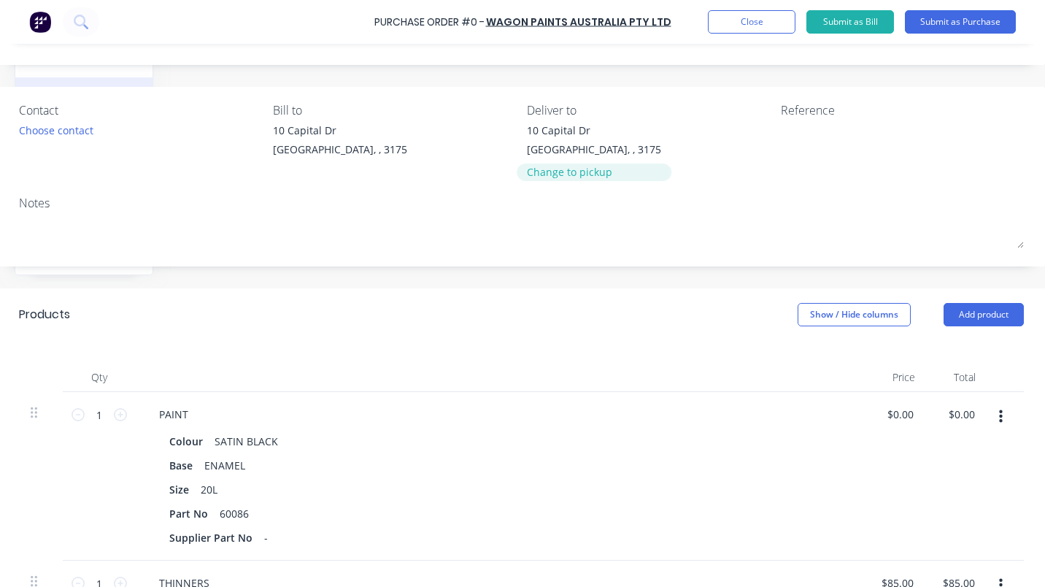
click at [593, 166] on div "Change to pickup" at bounding box center [594, 171] width 134 height 15
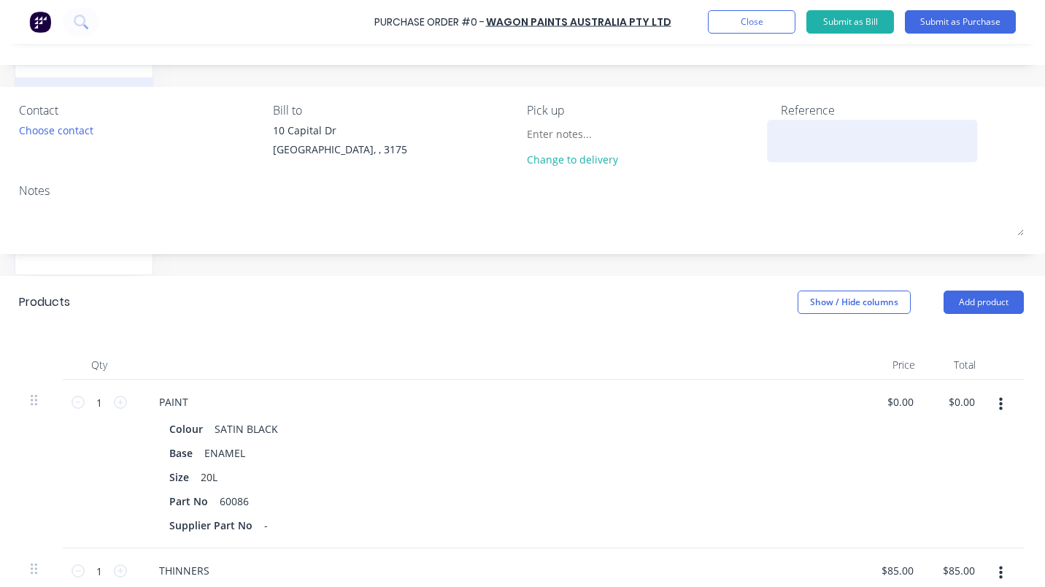
click at [800, 134] on textarea at bounding box center [872, 139] width 182 height 33
type textarea "Satin Black 20 L Universal thi"
type textarea "x"
type textarea "Satin Black 20 L Universal thin"
type textarea "x"
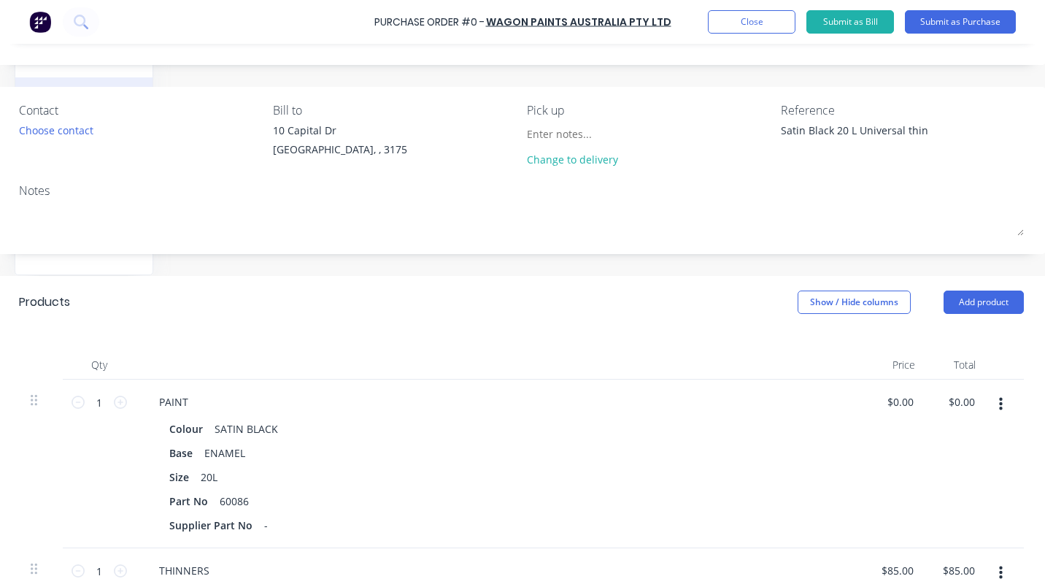
type textarea "Satin Black 20 L Universal thinn"
type textarea "x"
type textarea "Satin Black 20 L Universal thinne"
type textarea "x"
type textarea "Satin Black 20 L Universal thinner"
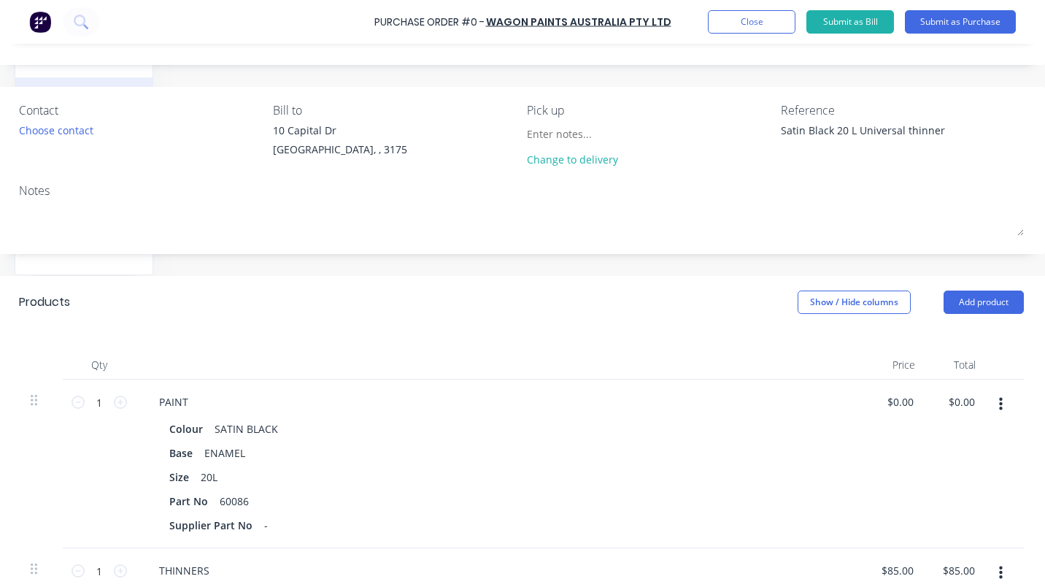
type textarea "x"
type textarea "Satin Black 20 L Universal thinners"
type textarea "x"
type textarea "Satin Black 20 L Universal thinners"
click at [62, 132] on div "Choose contact" at bounding box center [56, 130] width 74 height 15
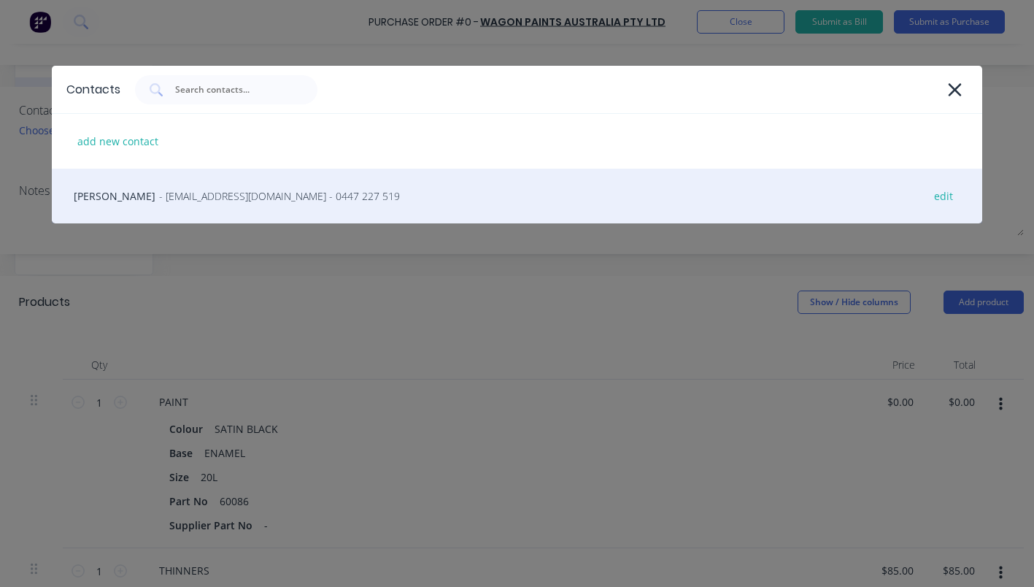
click at [144, 196] on div "[PERSON_NAME] - [EMAIL_ADDRESS][DOMAIN_NAME] - 0447 227 519 edit" at bounding box center [517, 196] width 930 height 55
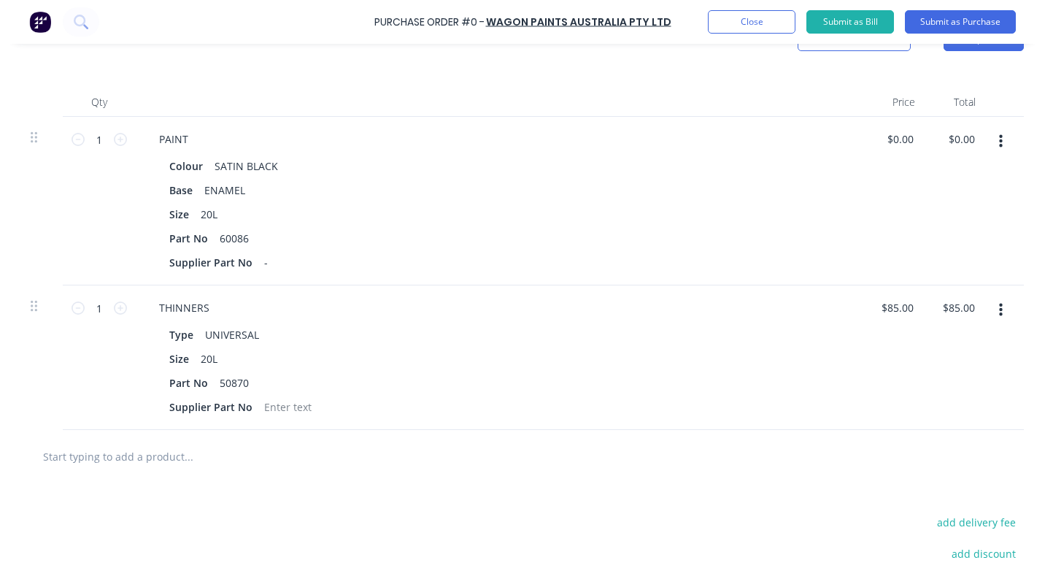
scroll to position [0, 178]
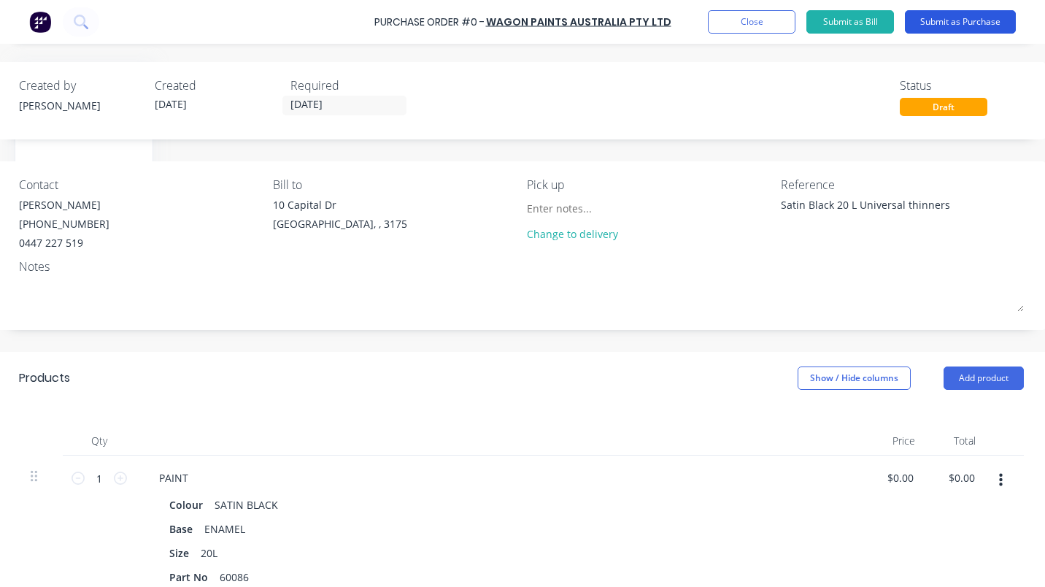
click at [952, 18] on button "Submit as Purchase" at bounding box center [960, 21] width 111 height 23
click at [950, 16] on button "Submit as Purchase" at bounding box center [960, 21] width 111 height 23
click at [938, 19] on button "Submit as Purchase" at bounding box center [960, 21] width 111 height 23
click at [737, 22] on button "Close" at bounding box center [752, 21] width 88 height 23
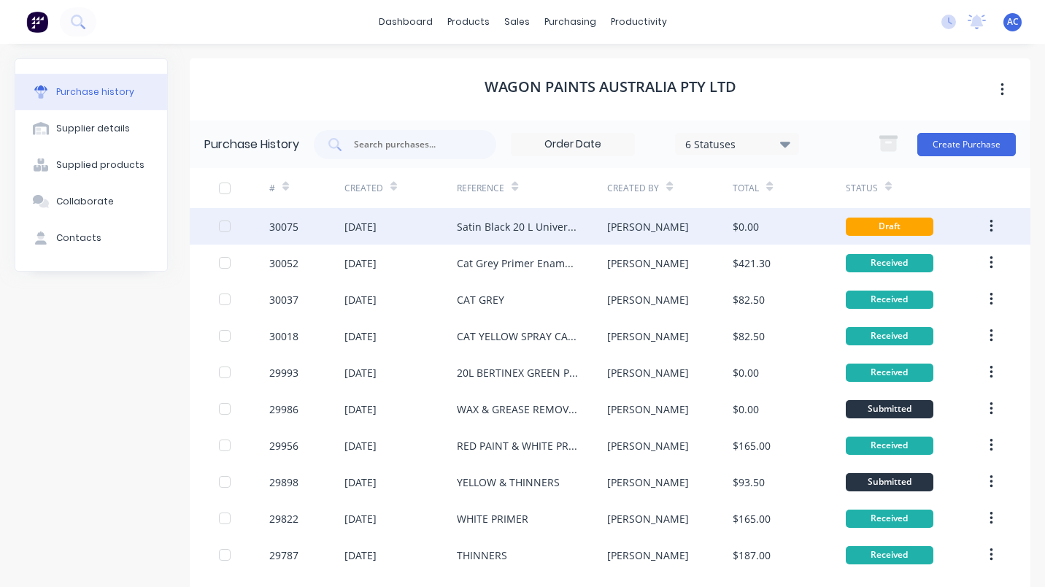
click at [495, 224] on div "Satin Black 20 L Universal thinners" at bounding box center [517, 226] width 121 height 15
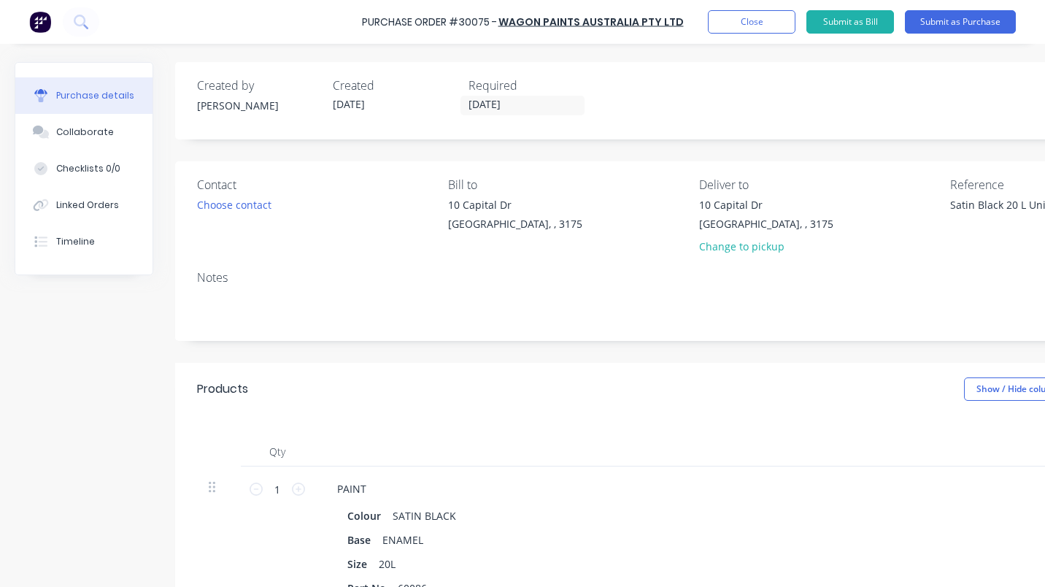
scroll to position [0, 178]
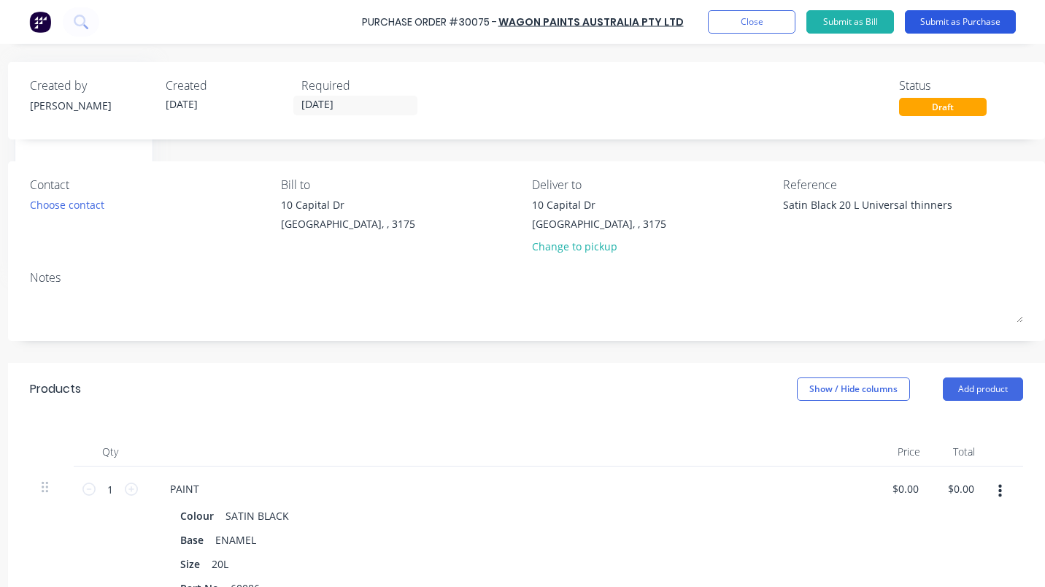
click at [949, 20] on button "Submit as Purchase" at bounding box center [960, 21] width 111 height 23
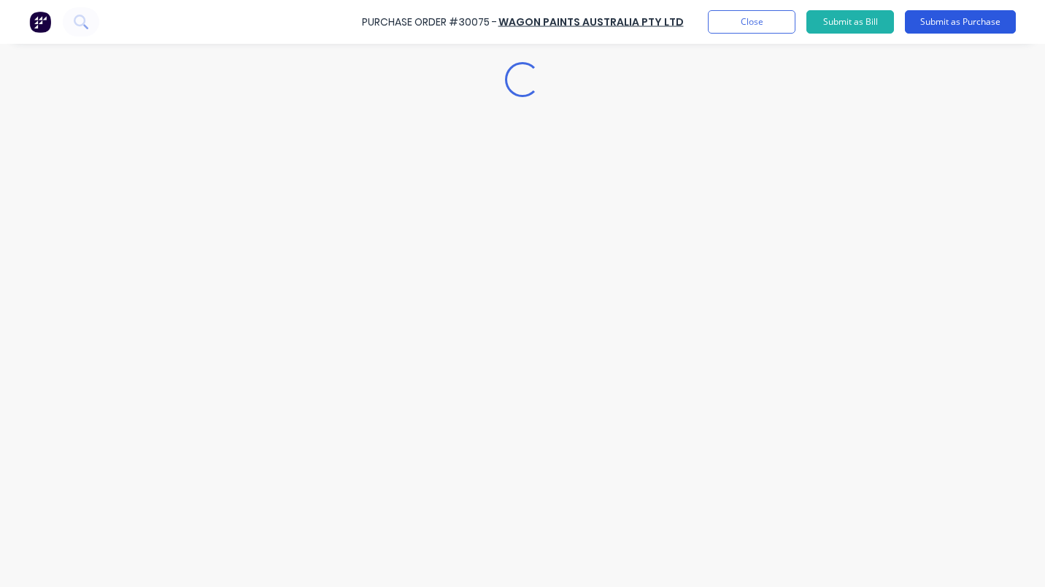
scroll to position [0, 0]
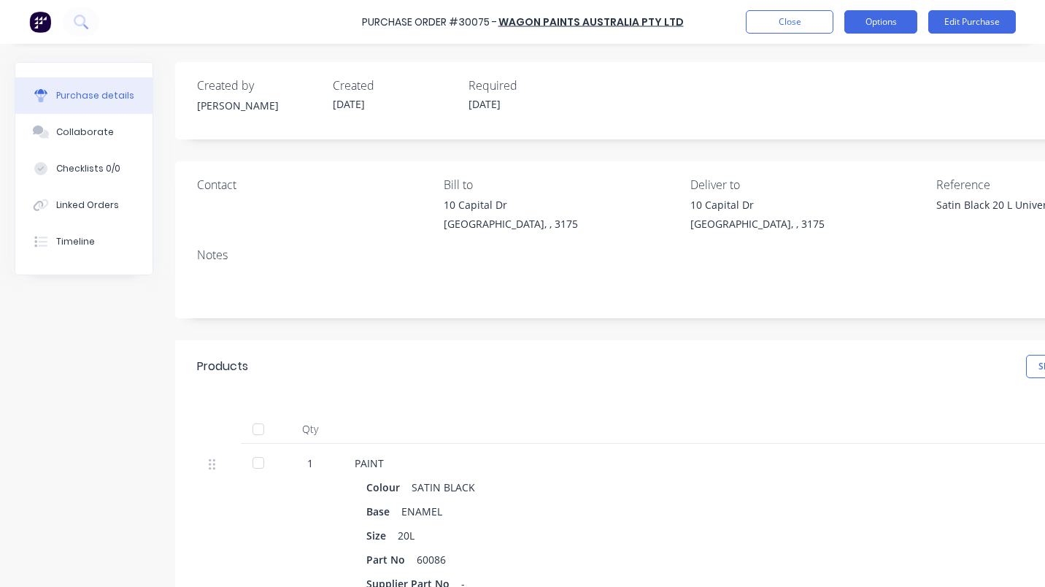
click at [876, 23] on button "Options" at bounding box center [880, 21] width 73 height 23
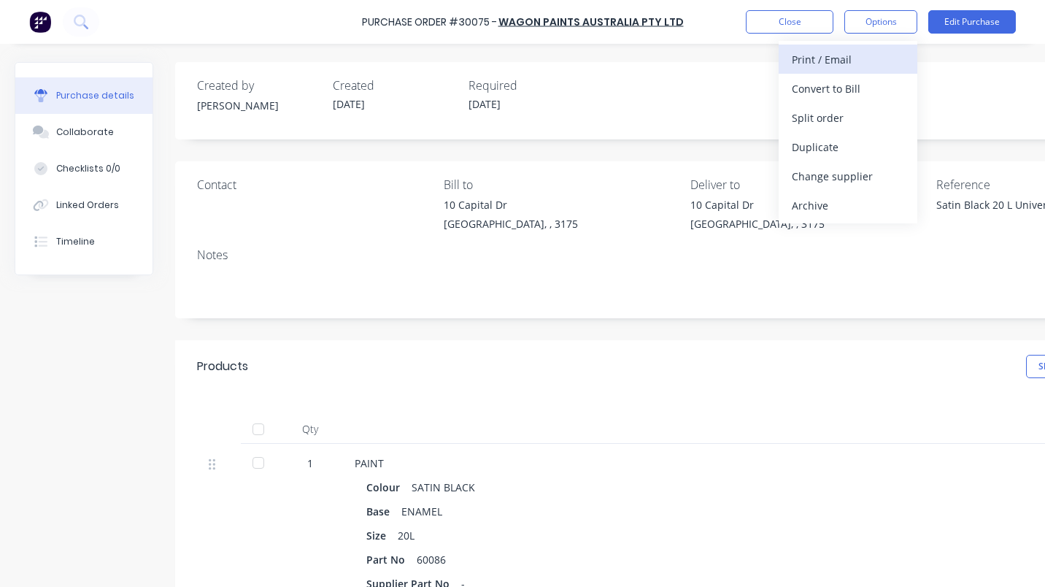
click at [835, 57] on div "Print / Email" at bounding box center [848, 59] width 112 height 21
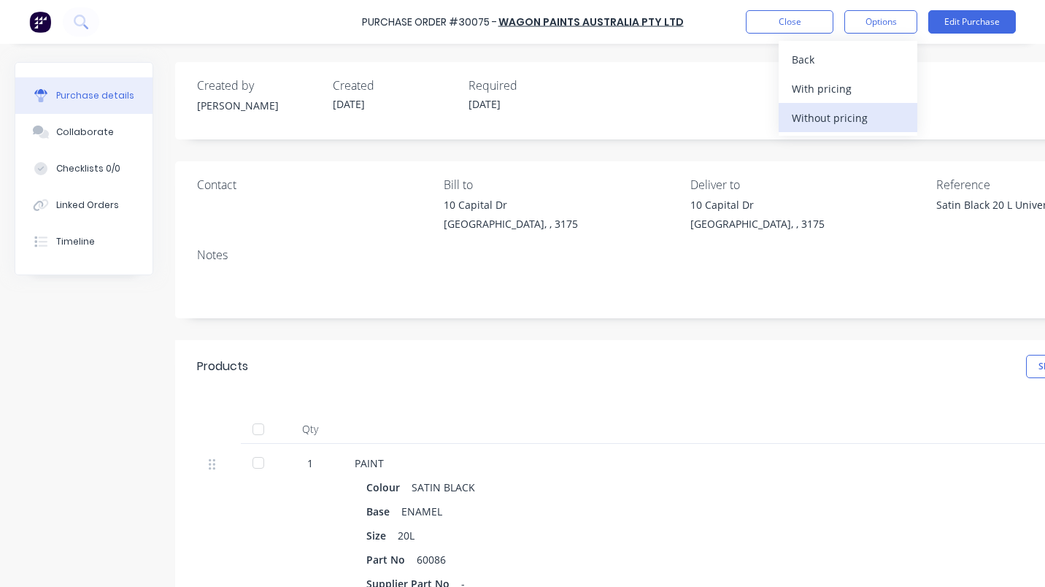
click at [821, 116] on div "Without pricing" at bounding box center [848, 117] width 112 height 21
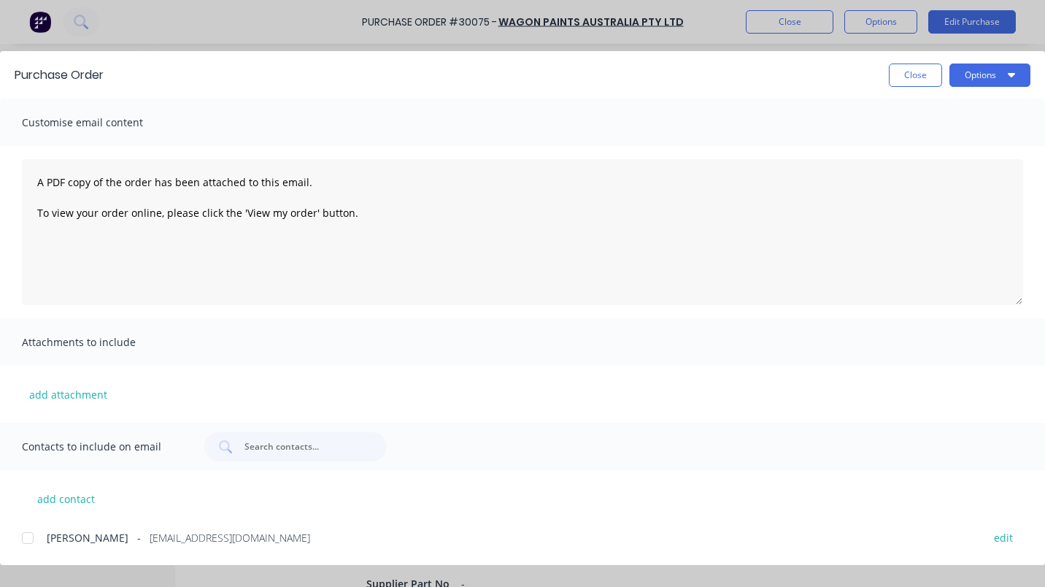
drag, startPoint x: 28, startPoint y: 537, endPoint x: 86, endPoint y: 562, distance: 63.4
click at [28, 536] on div at bounding box center [27, 537] width 29 height 29
click at [988, 76] on button "Options" at bounding box center [989, 74] width 81 height 23
click at [927, 103] on div "Preview" at bounding box center [961, 111] width 112 height 21
type textarea "x"
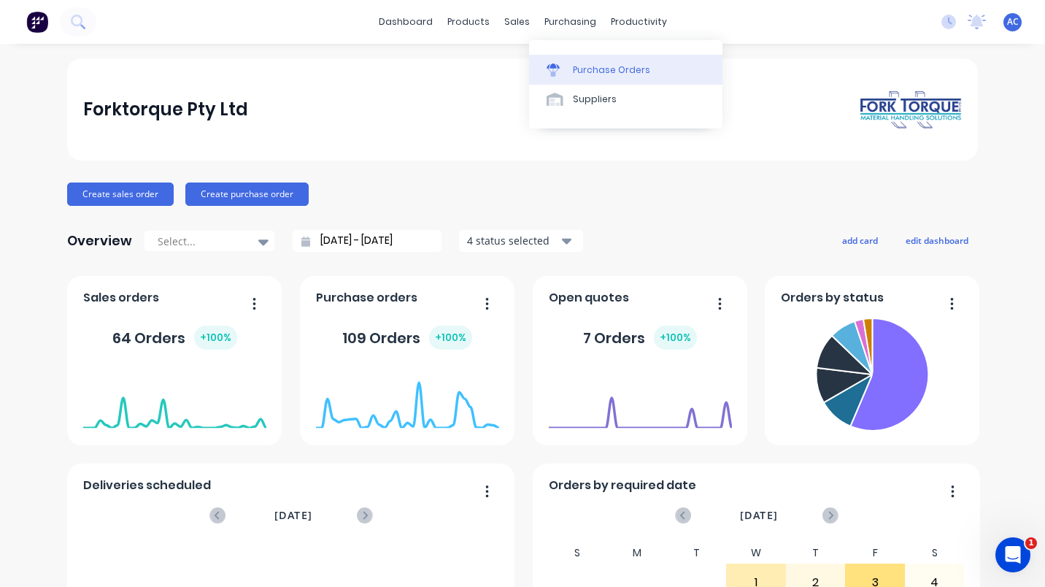
click at [595, 59] on link "Purchase Orders" at bounding box center [625, 69] width 193 height 29
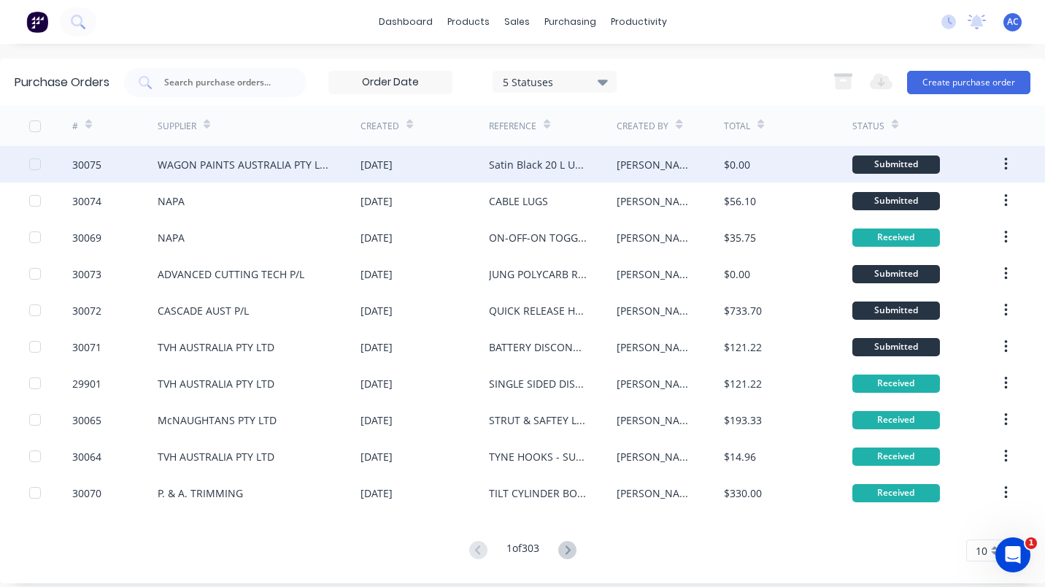
click at [274, 164] on div "WAGON PAINTS AUSTRALIA PTY LTD" at bounding box center [245, 164] width 174 height 15
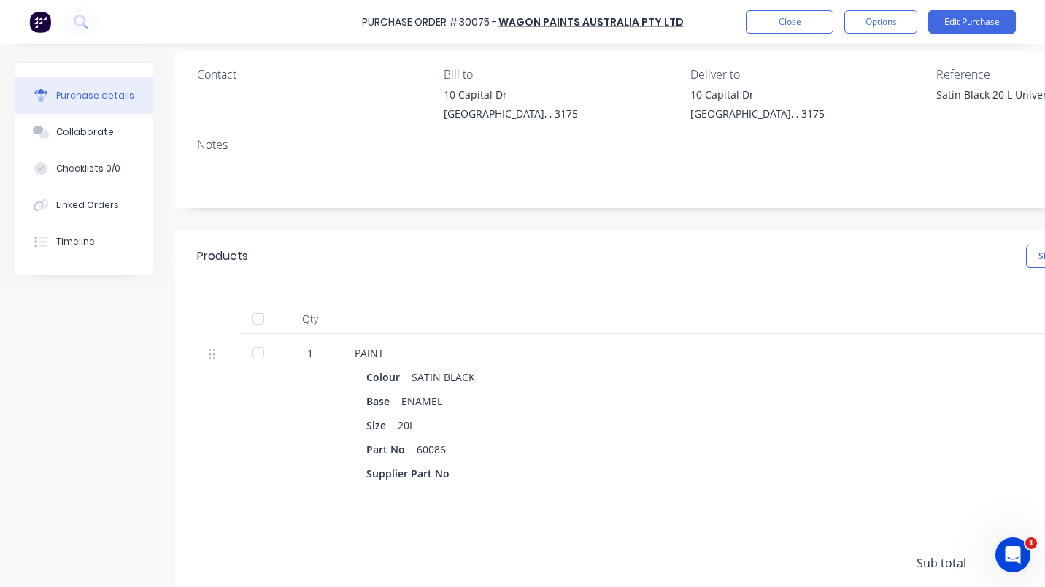
scroll to position [97, 0]
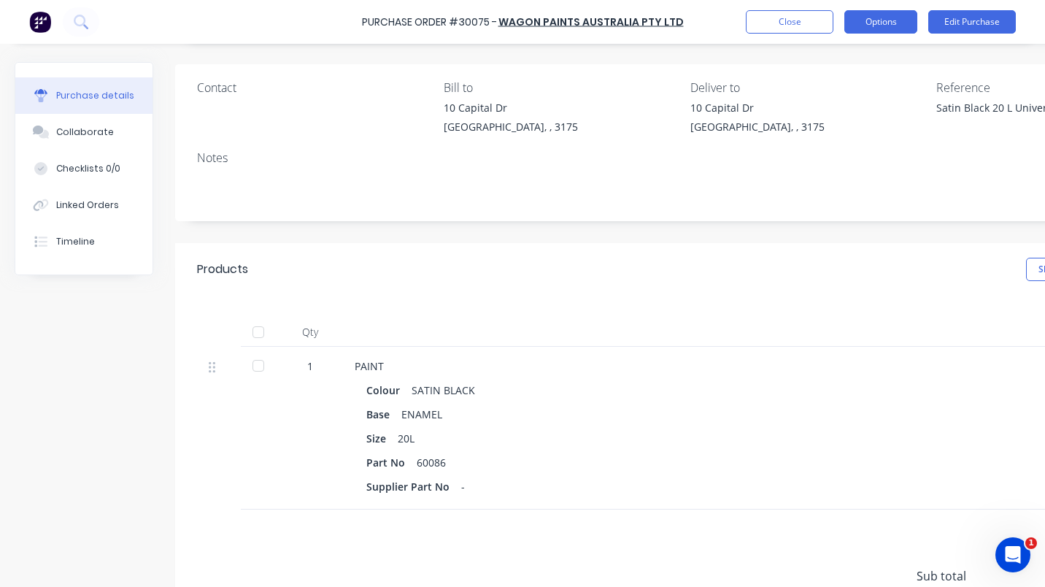
click at [876, 24] on button "Options" at bounding box center [880, 21] width 73 height 23
click at [916, 323] on div at bounding box center [708, 331] width 730 height 29
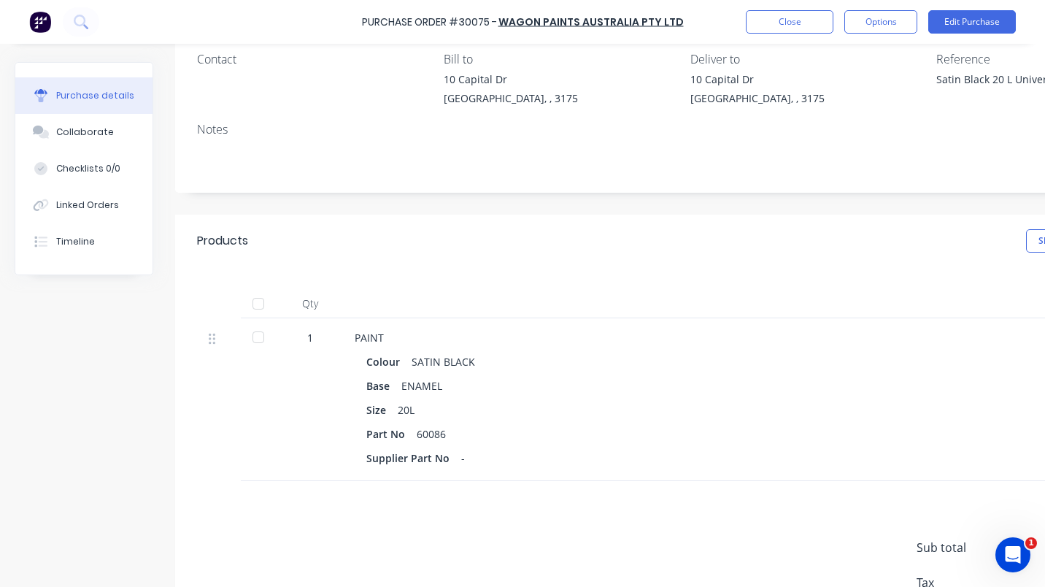
scroll to position [239, 0]
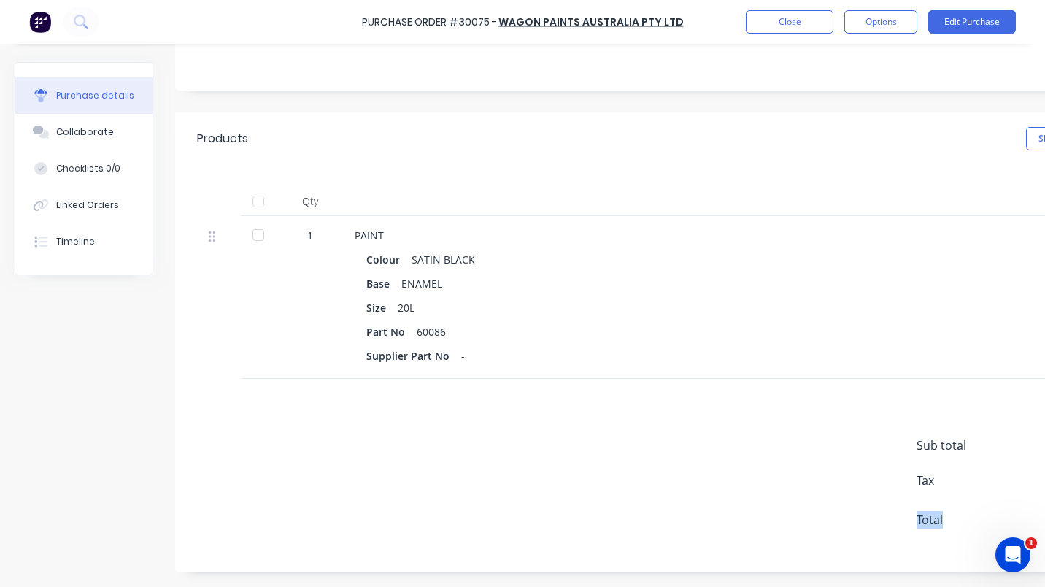
drag, startPoint x: 852, startPoint y: 574, endPoint x: 982, endPoint y: 568, distance: 130.7
click at [982, 568] on div "Purchase details Collaborate Checklists 0/0 Linked Orders Timeline Created by […" at bounding box center [523, 210] width 1016 height 752
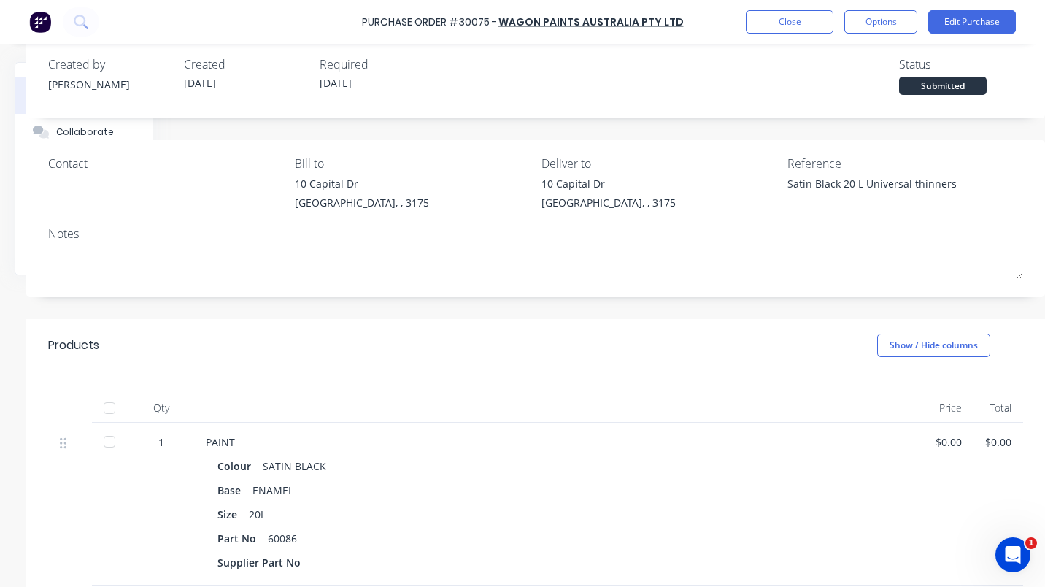
scroll to position [0, 159]
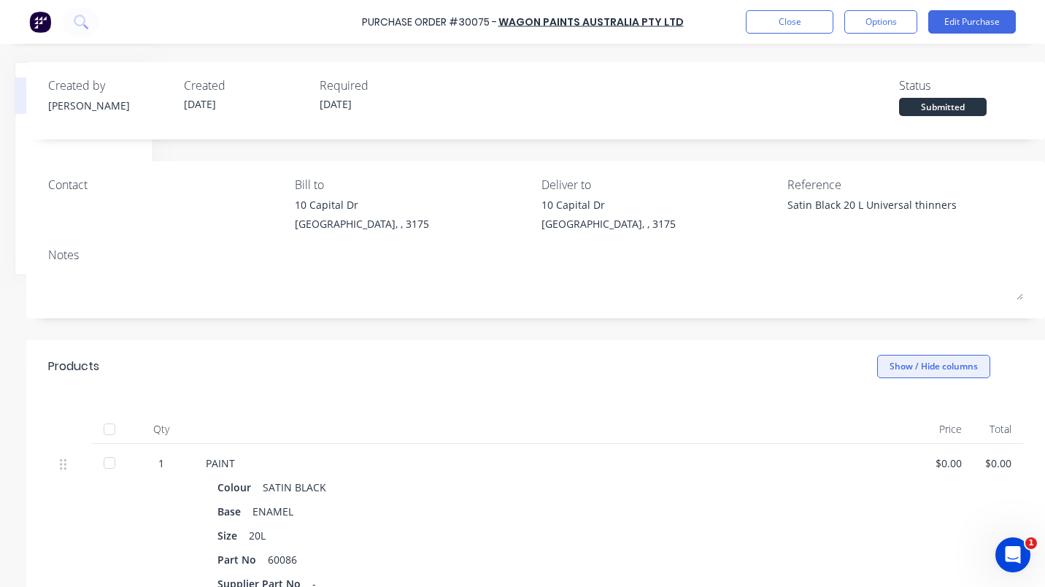
click at [927, 364] on button "Show / Hide columns" at bounding box center [933, 366] width 113 height 23
click at [764, 417] on div at bounding box center [559, 428] width 730 height 29
click at [991, 23] on button "Edit Purchase" at bounding box center [972, 21] width 88 height 23
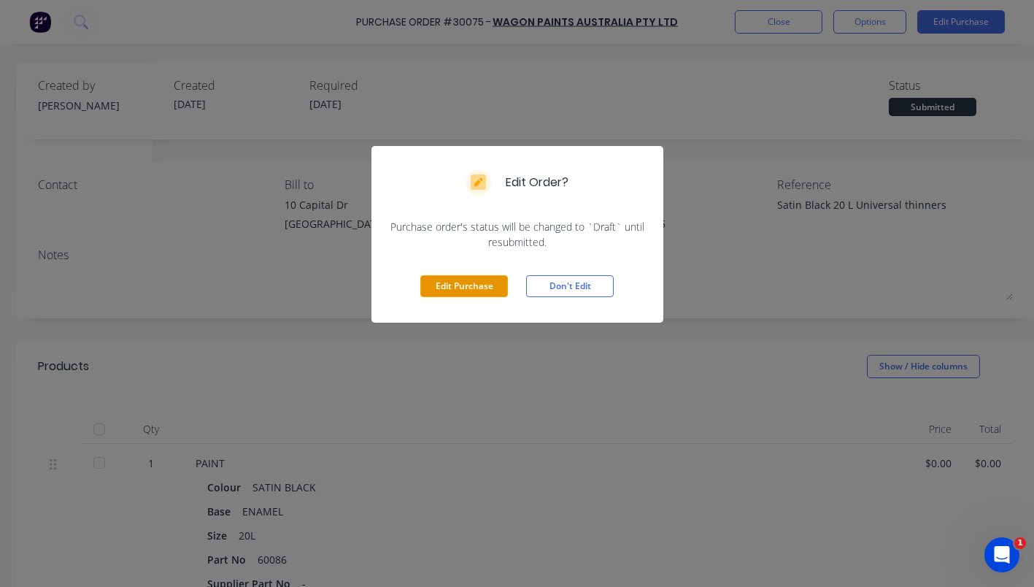
click at [470, 285] on button "Edit Purchase" at bounding box center [464, 286] width 88 height 22
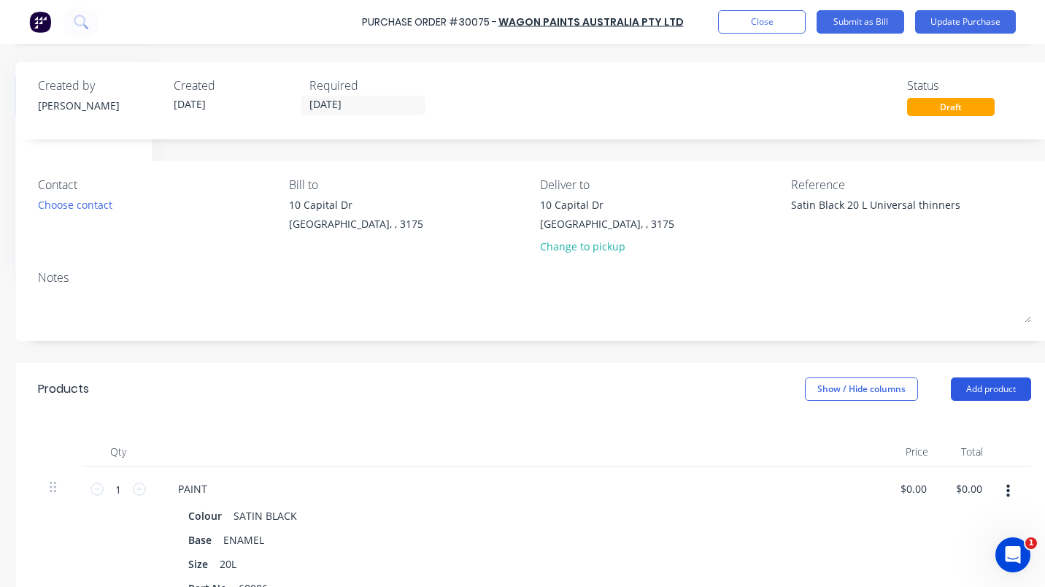
click at [1008, 384] on button "Add product" at bounding box center [991, 388] width 80 height 23
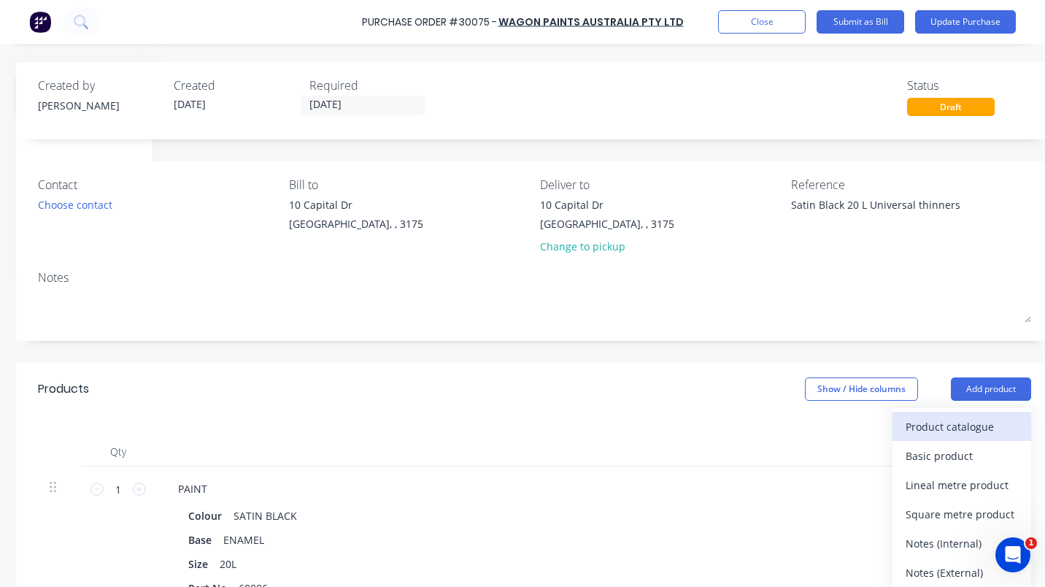
click at [949, 418] on div "Product catalogue" at bounding box center [962, 426] width 112 height 21
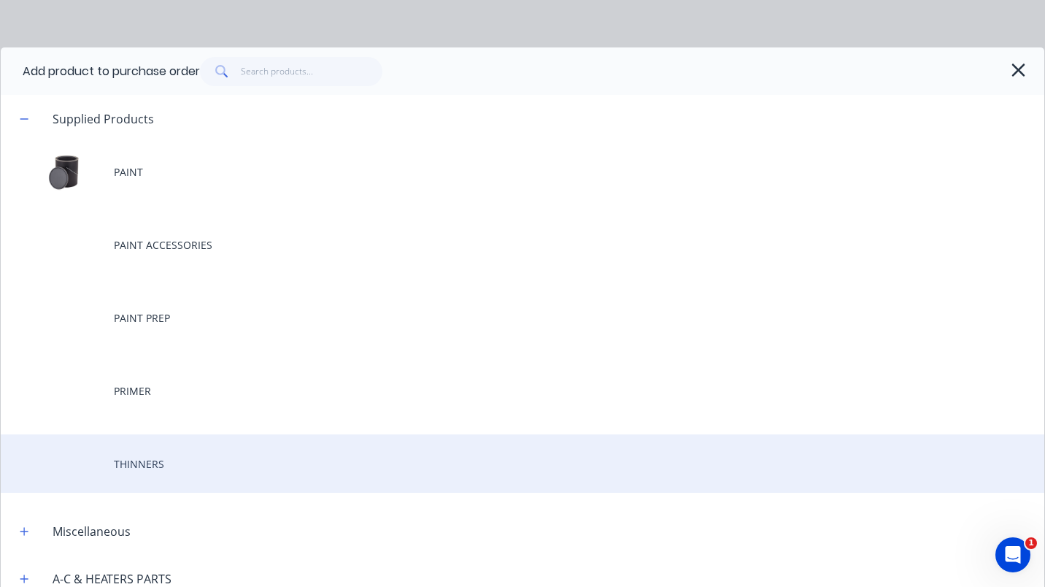
click at [154, 457] on div "THINNERS" at bounding box center [522, 463] width 1043 height 58
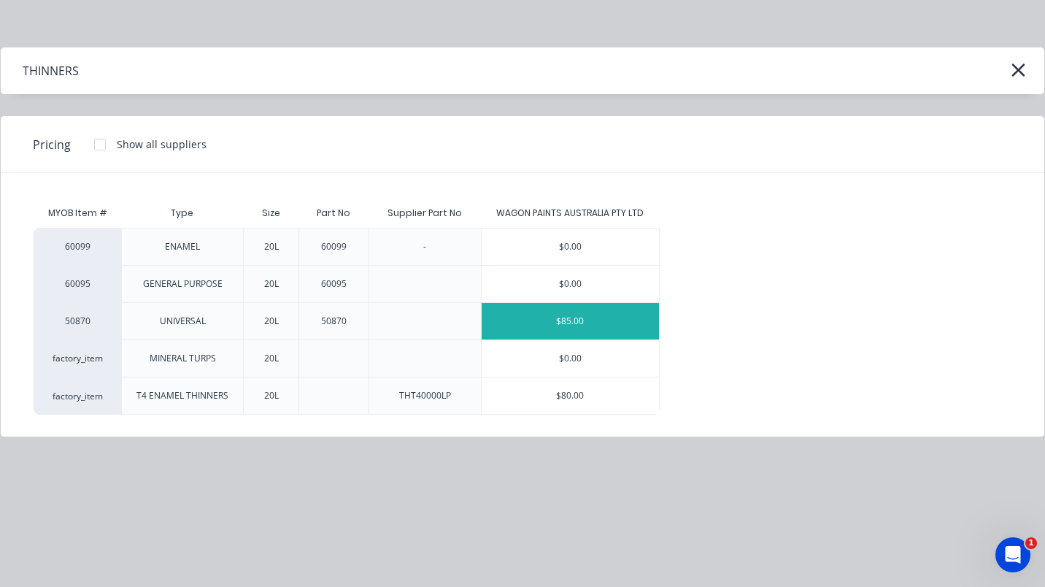
click at [568, 319] on div "$85.00" at bounding box center [570, 321] width 177 height 36
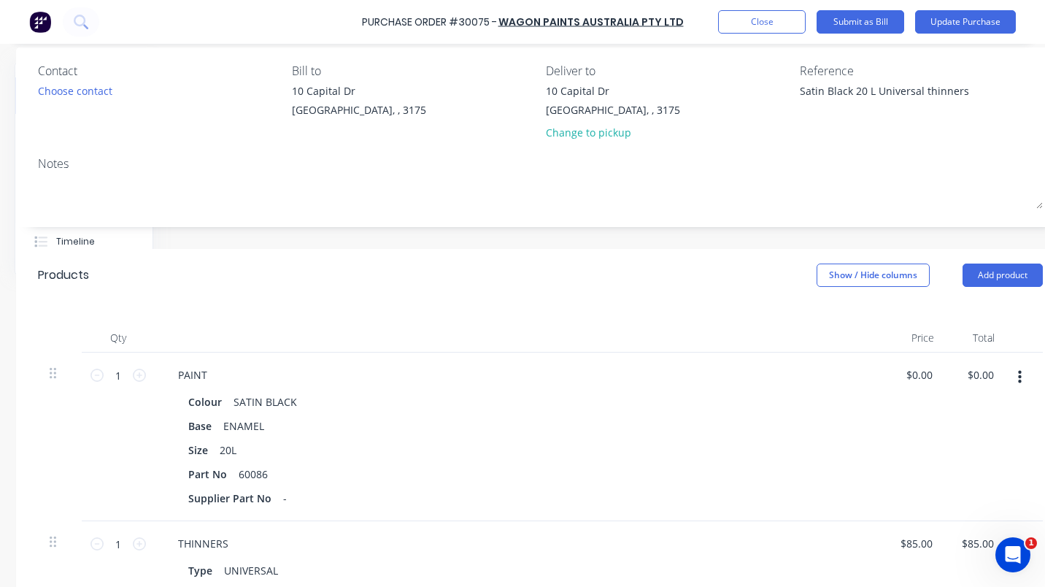
scroll to position [80, 159]
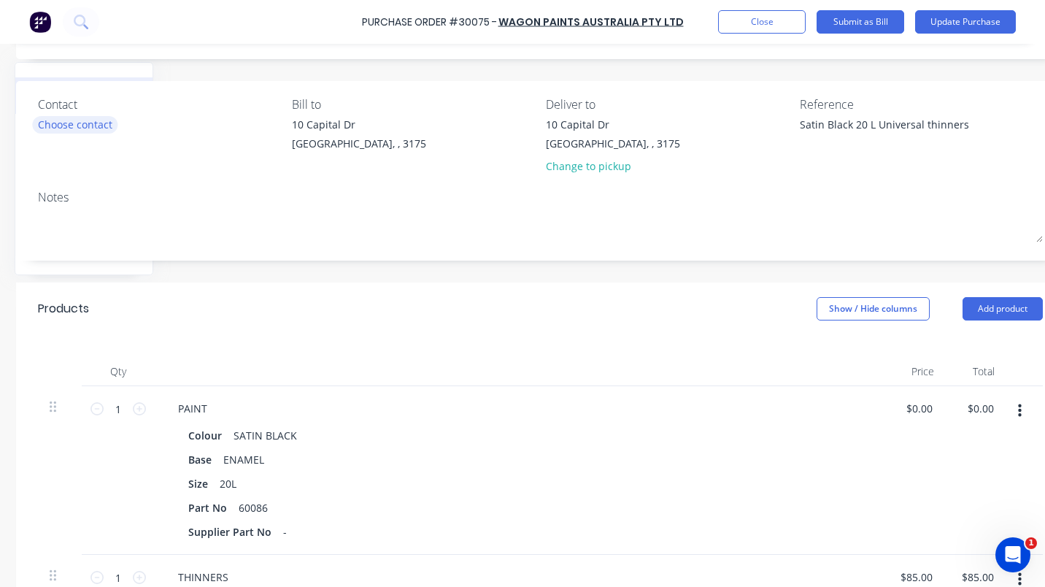
click at [70, 124] on div "Choose contact" at bounding box center [75, 124] width 74 height 15
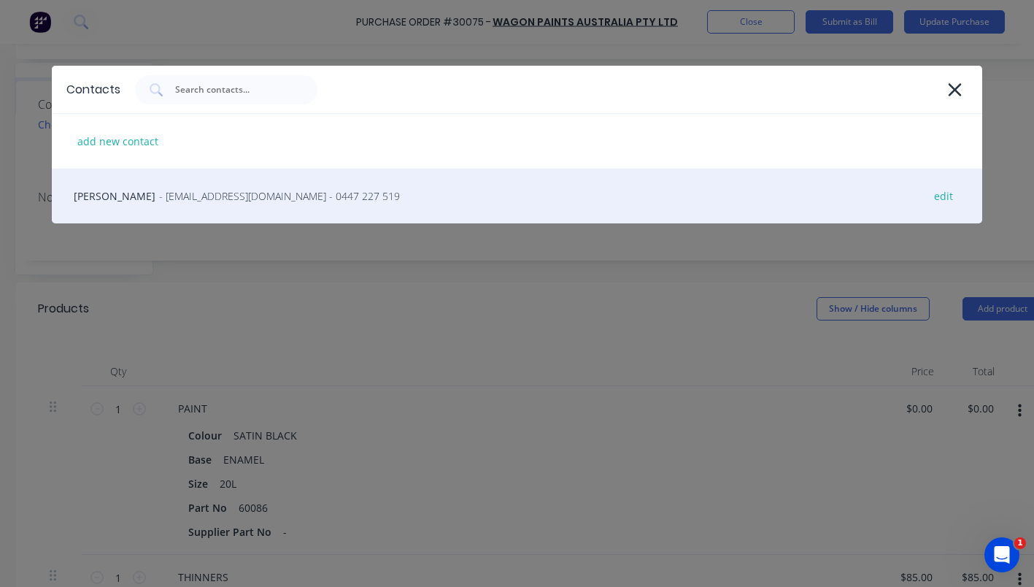
click at [147, 198] on div "[PERSON_NAME] - [EMAIL_ADDRESS][DOMAIN_NAME] - 0447 227 519 edit" at bounding box center [517, 196] width 930 height 55
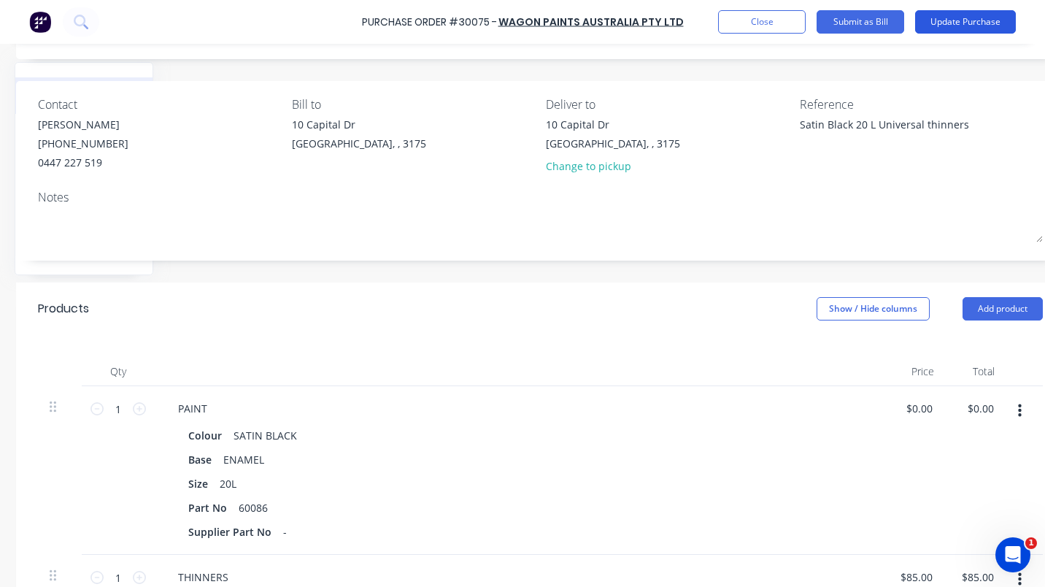
click at [962, 21] on button "Update Purchase" at bounding box center [965, 21] width 101 height 23
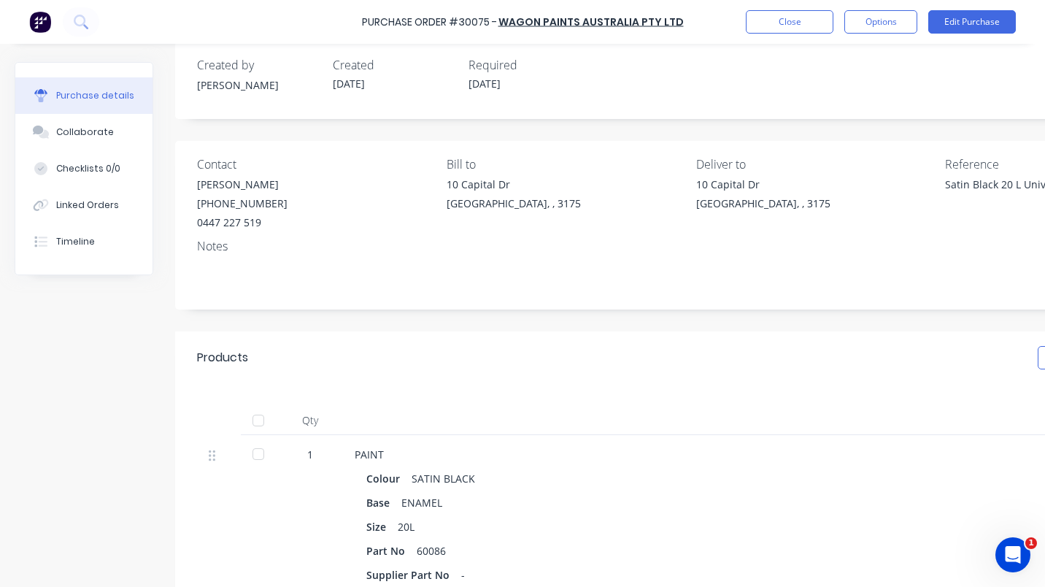
scroll to position [0, 0]
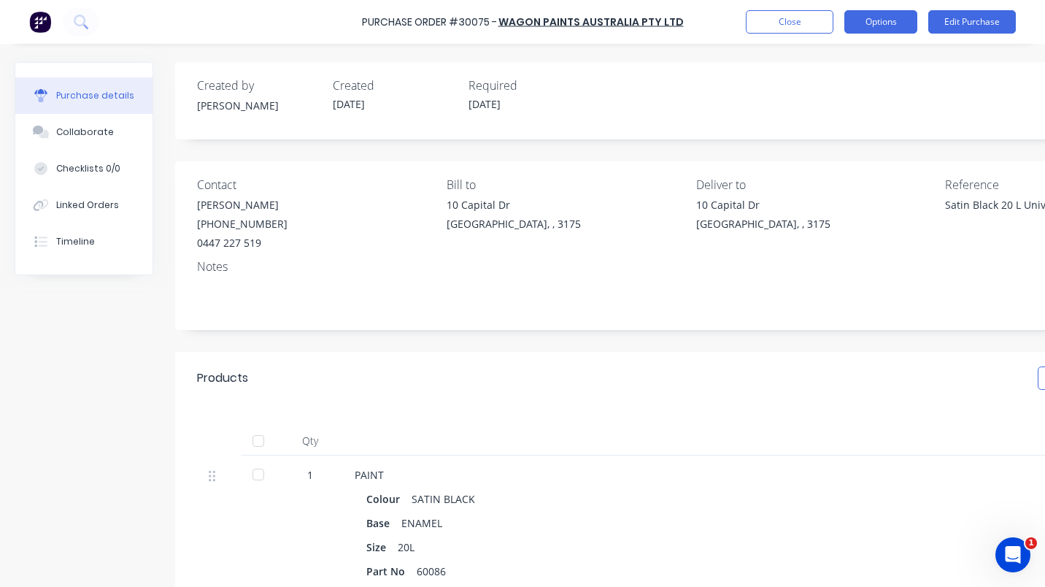
click at [888, 25] on button "Options" at bounding box center [880, 21] width 73 height 23
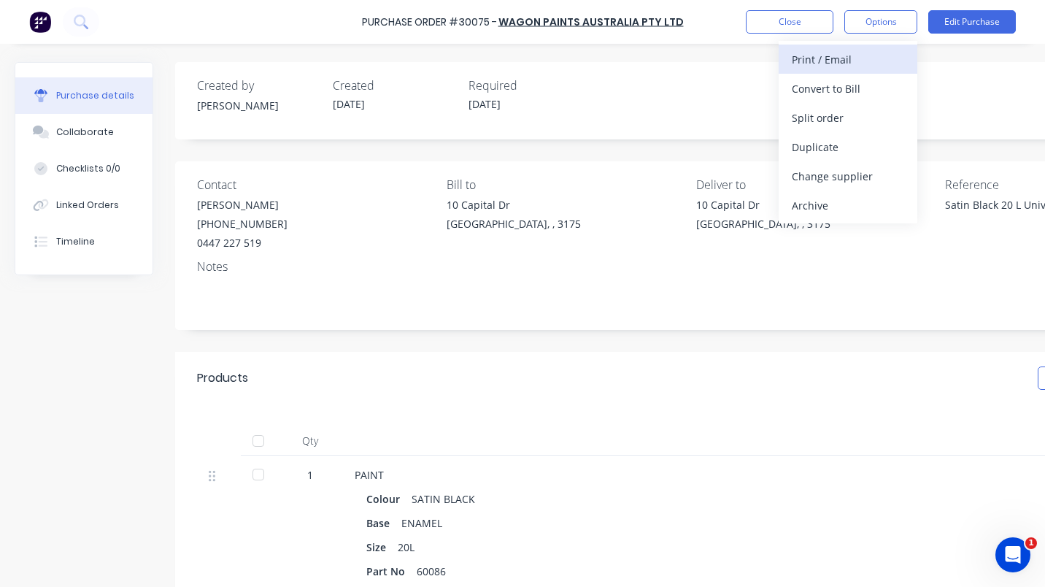
click at [840, 56] on div "Print / Email" at bounding box center [848, 59] width 112 height 21
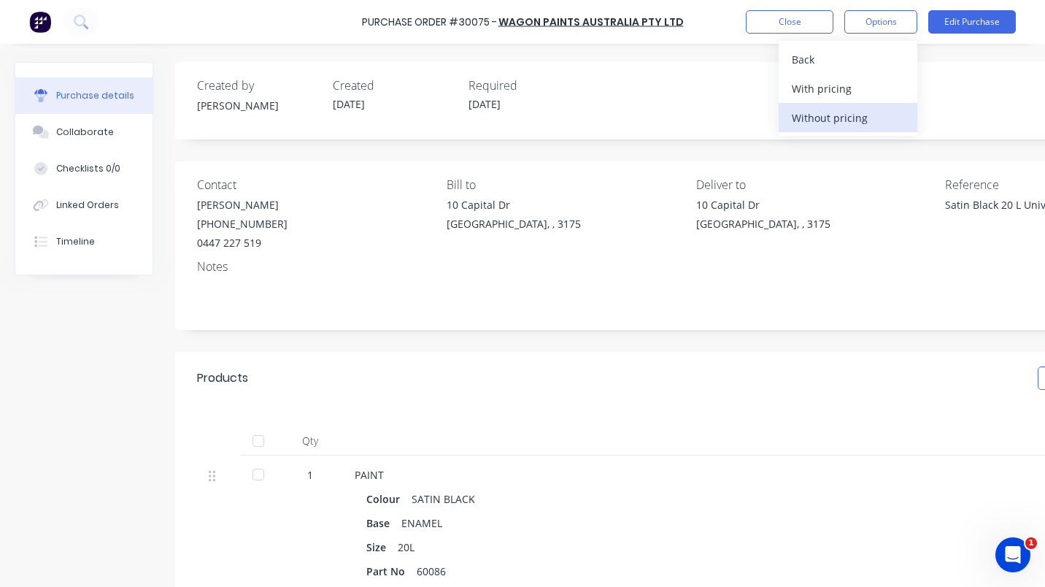
click at [825, 120] on div "Without pricing" at bounding box center [848, 117] width 112 height 21
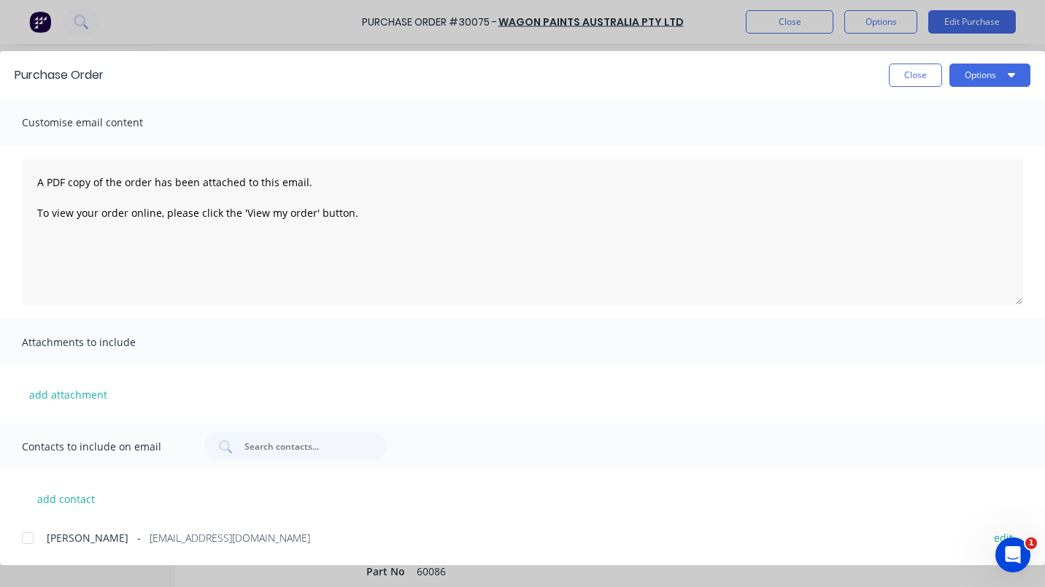
click at [28, 539] on div at bounding box center [27, 537] width 29 height 29
click at [993, 72] on button "Options" at bounding box center [989, 74] width 81 height 23
click at [928, 110] on div "Preview" at bounding box center [961, 111] width 112 height 21
click at [988, 74] on button "Options" at bounding box center [989, 74] width 81 height 23
click at [913, 169] on div "Email" at bounding box center [961, 170] width 112 height 21
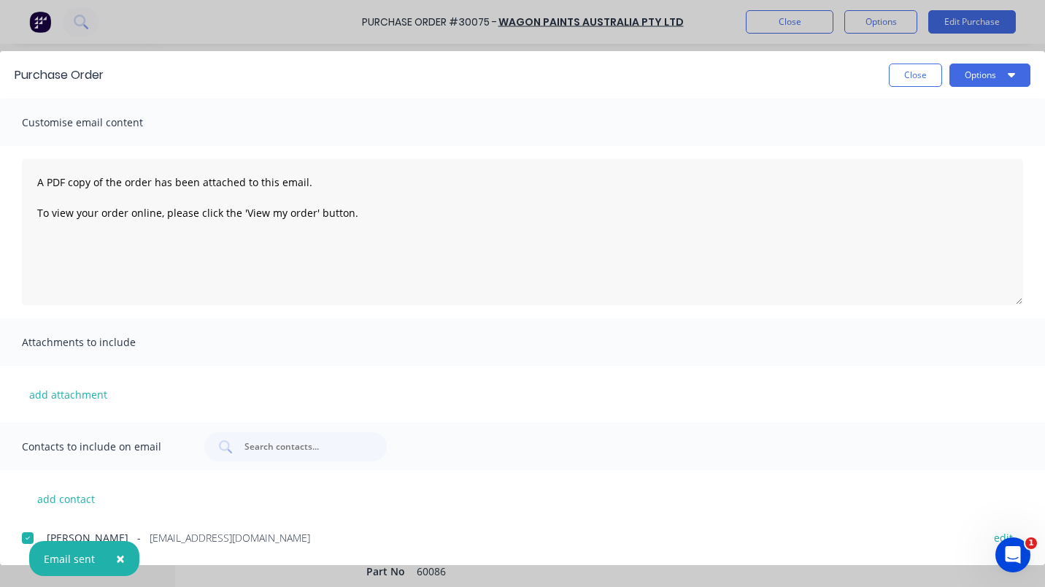
click at [101, 560] on button "×" at bounding box center [120, 558] width 38 height 35
type textarea "x"
